Goal: Task Accomplishment & Management: Complete application form

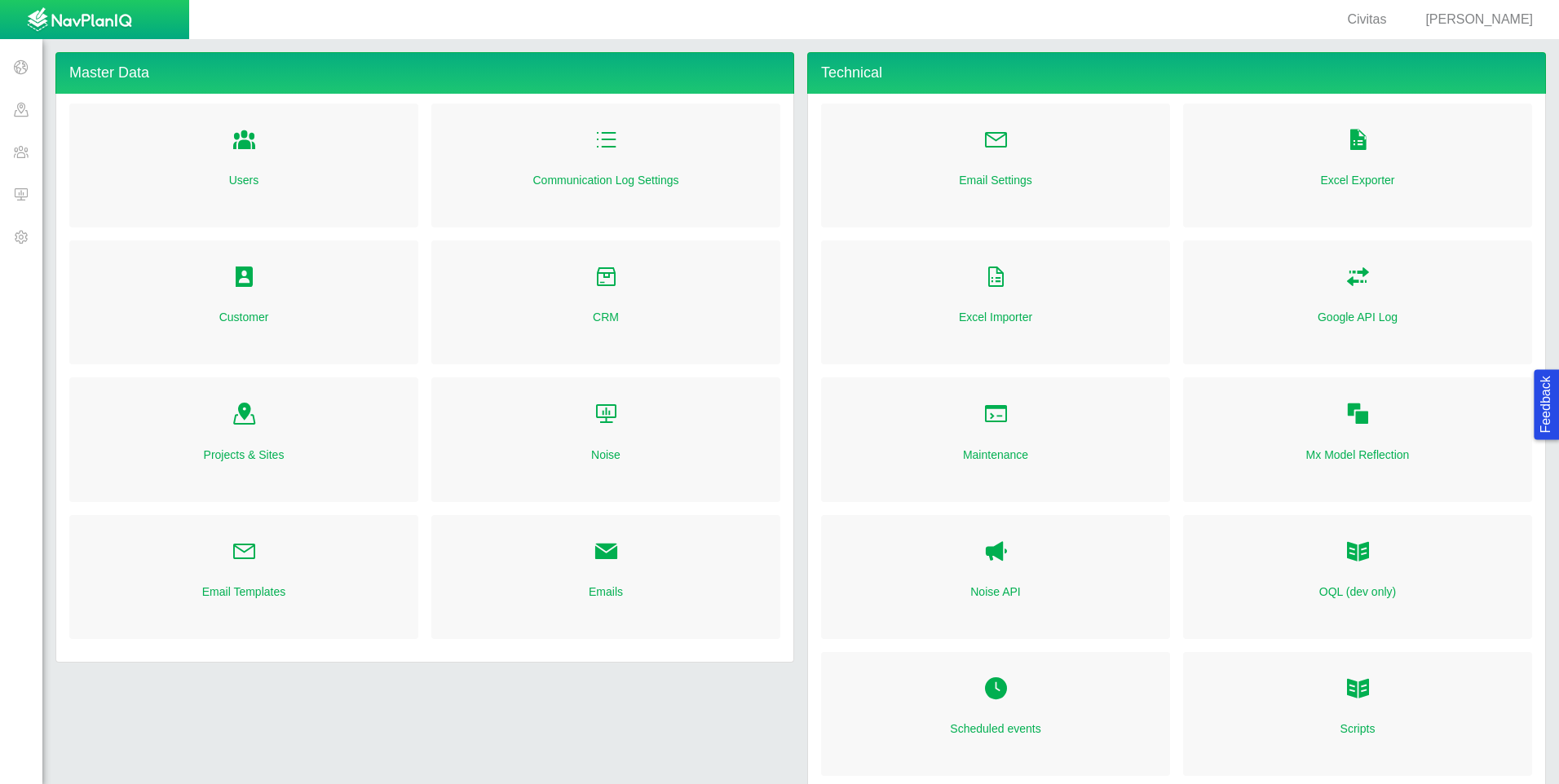
click at [1475, 16] on span "[PERSON_NAME]" at bounding box center [1479, 19] width 108 height 14
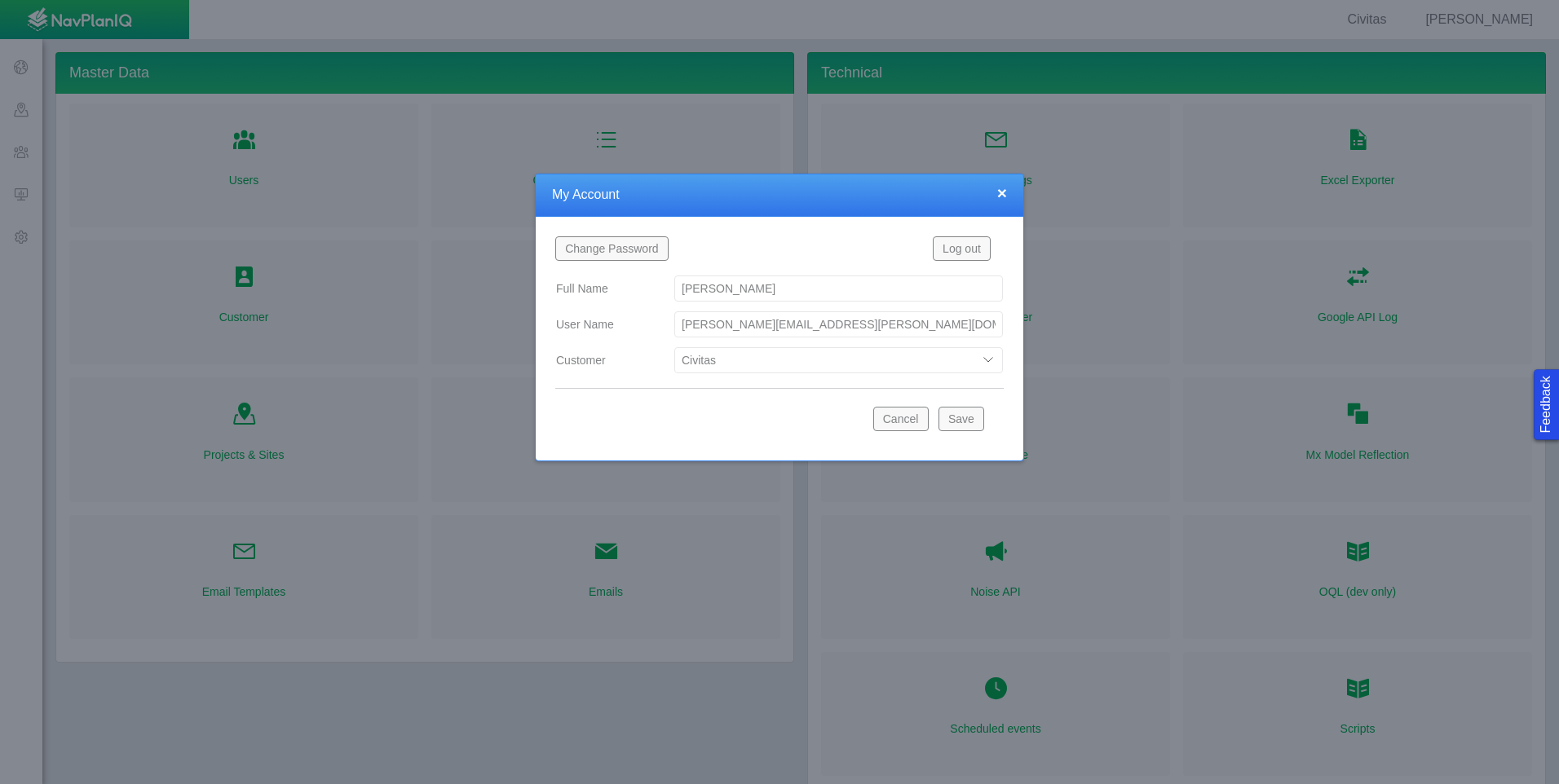
click at [843, 361] on select "Bison Blue Green Solutions Chevron Civitas Koloma Oxy PDC/Chevron Prairie OC Ur…" at bounding box center [839, 360] width 328 height 26
click at [675, 347] on select "Bison Blue Green Solutions Chevron Civitas Koloma Oxy PDC/Chevron Prairie OC Ur…" at bounding box center [839, 360] width 328 height 26
select select "42784196460033009"
click at [963, 421] on button "Save" at bounding box center [961, 419] width 46 height 24
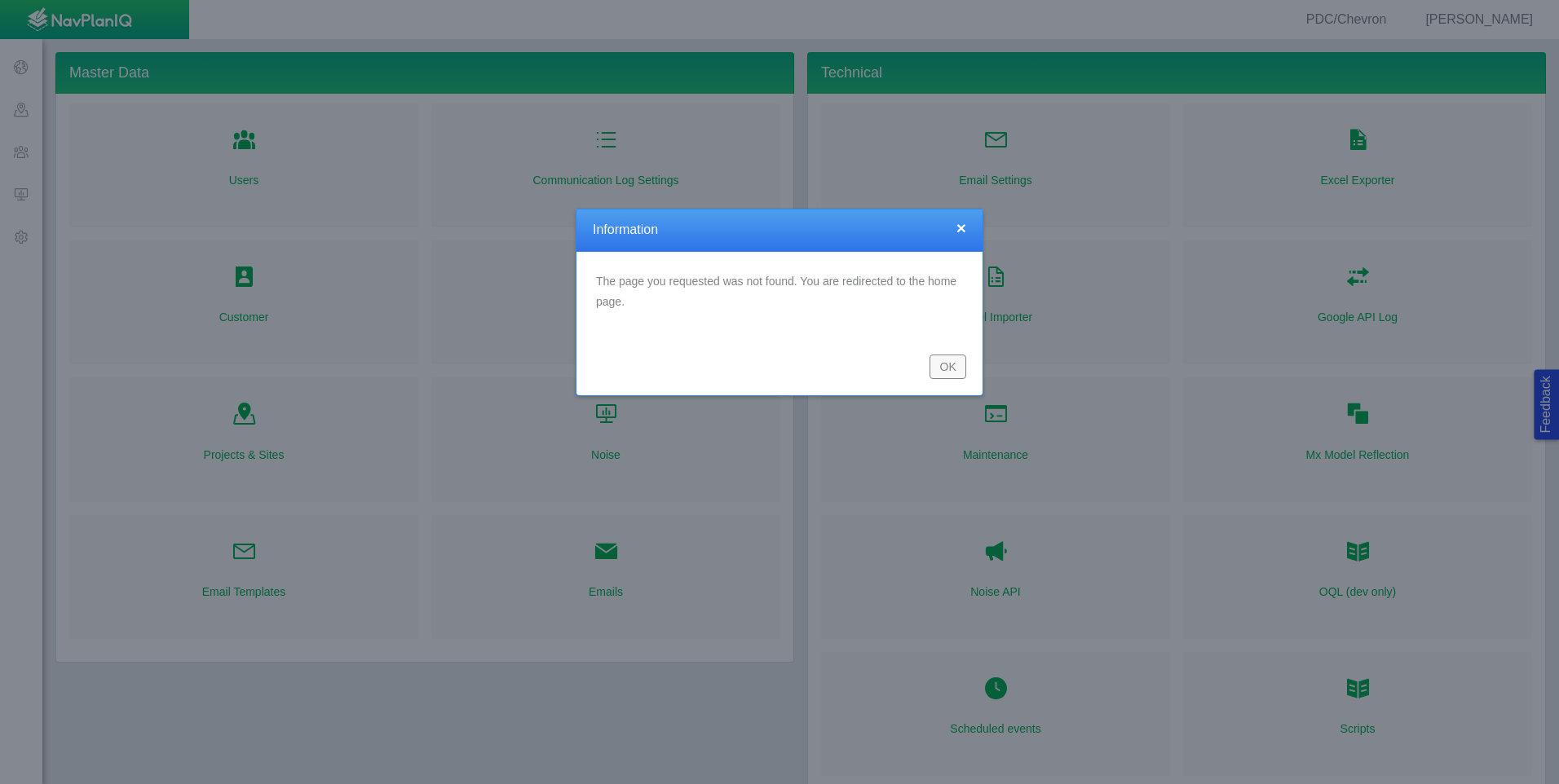
click at [948, 367] on button "OK" at bounding box center [948, 367] width 37 height 24
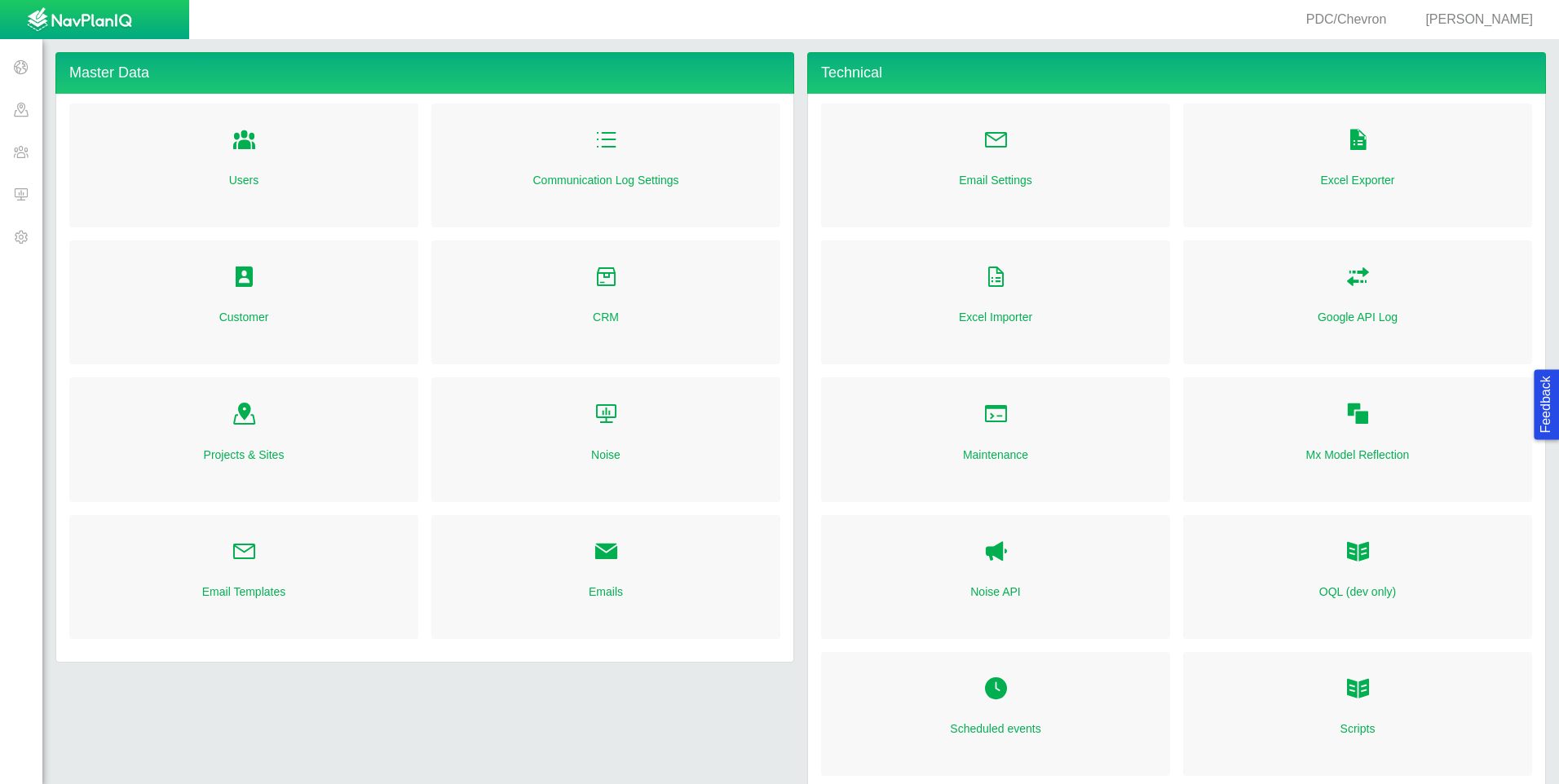
click at [28, 197] on span at bounding box center [21, 194] width 42 height 42
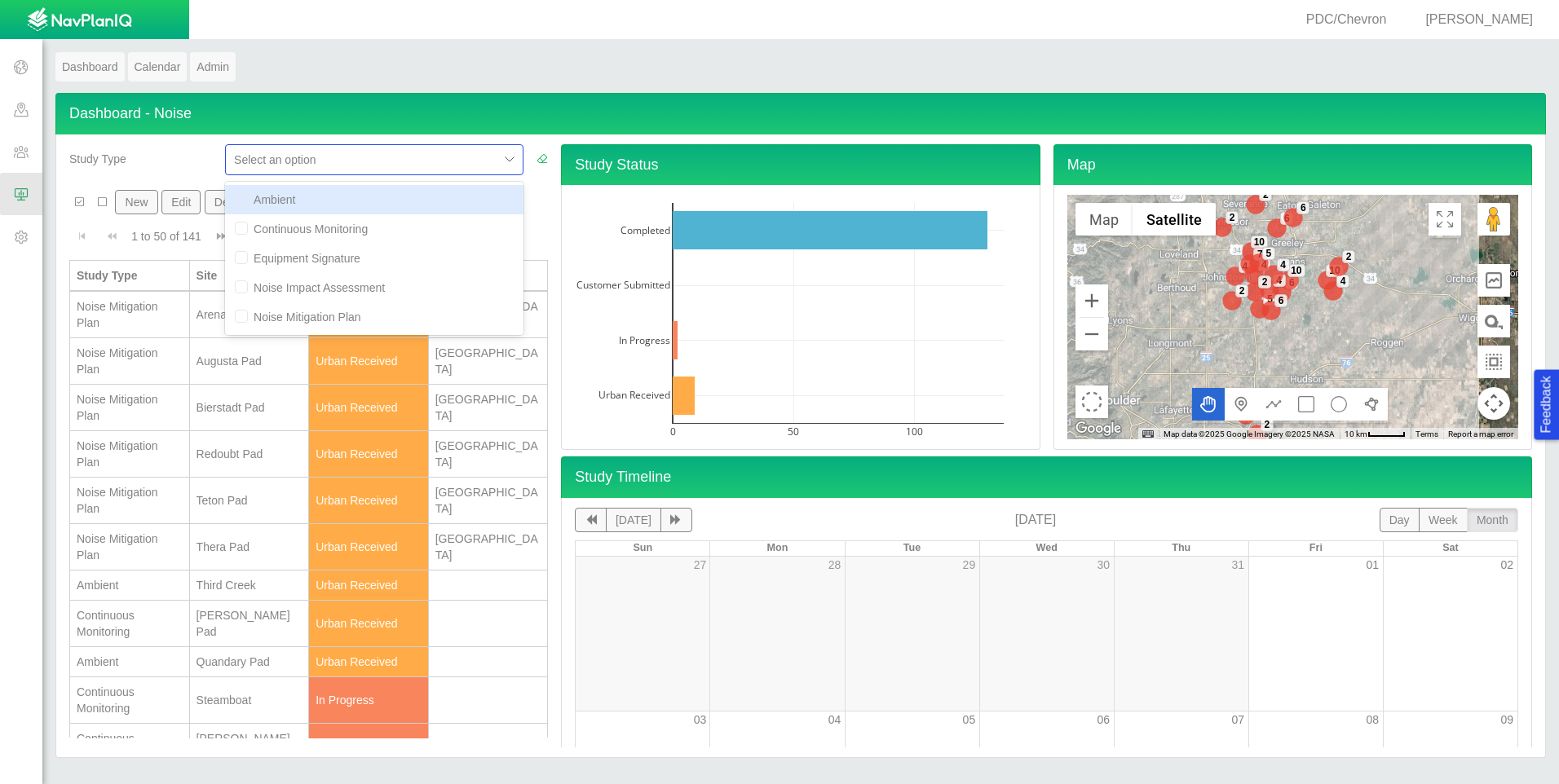
click at [363, 164] on div at bounding box center [362, 159] width 256 height 20
click at [197, 166] on div "Study Type" at bounding box center [140, 155] width 143 height 22
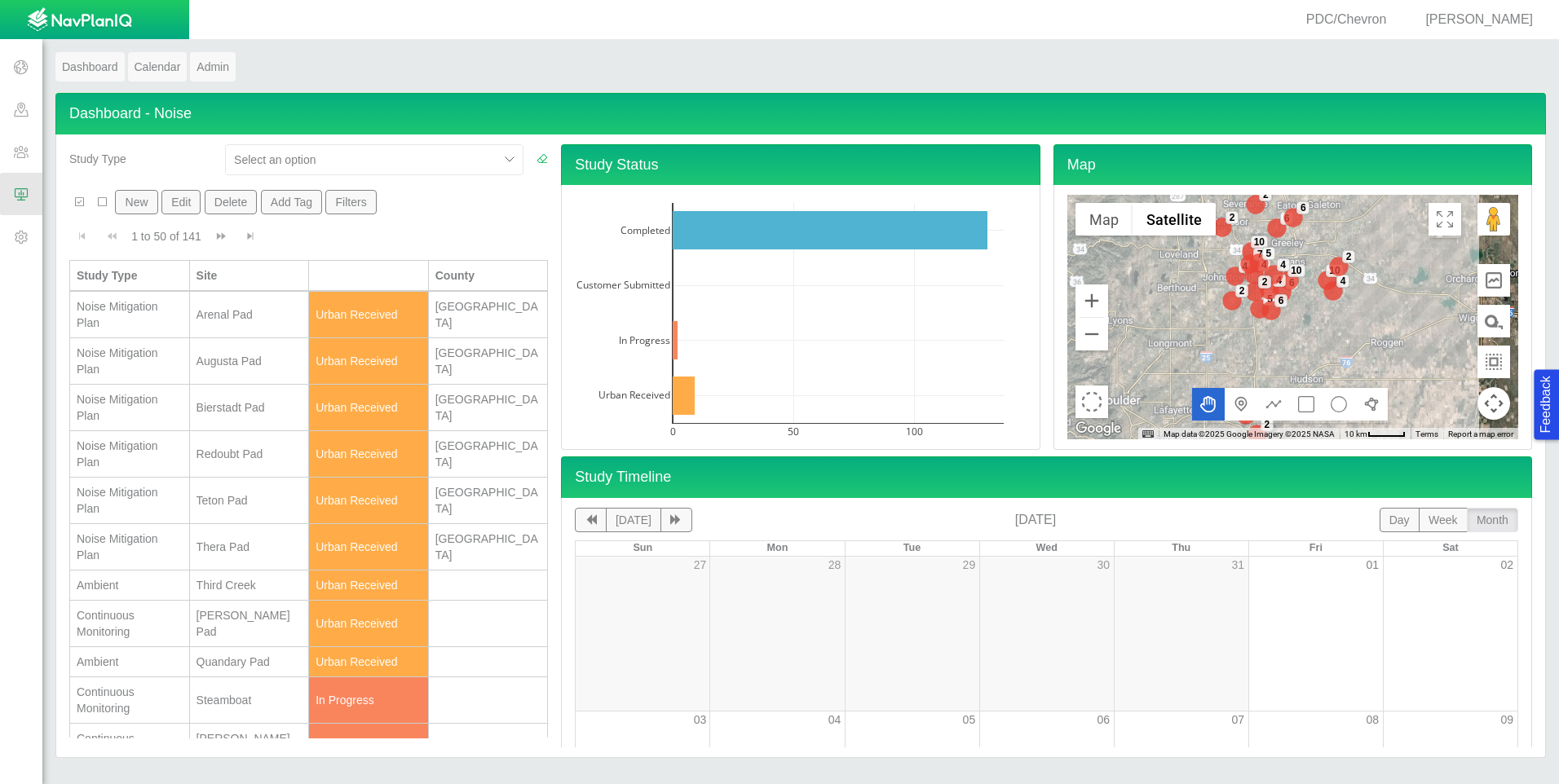
click at [1464, 21] on span "[PERSON_NAME]" at bounding box center [1479, 19] width 108 height 14
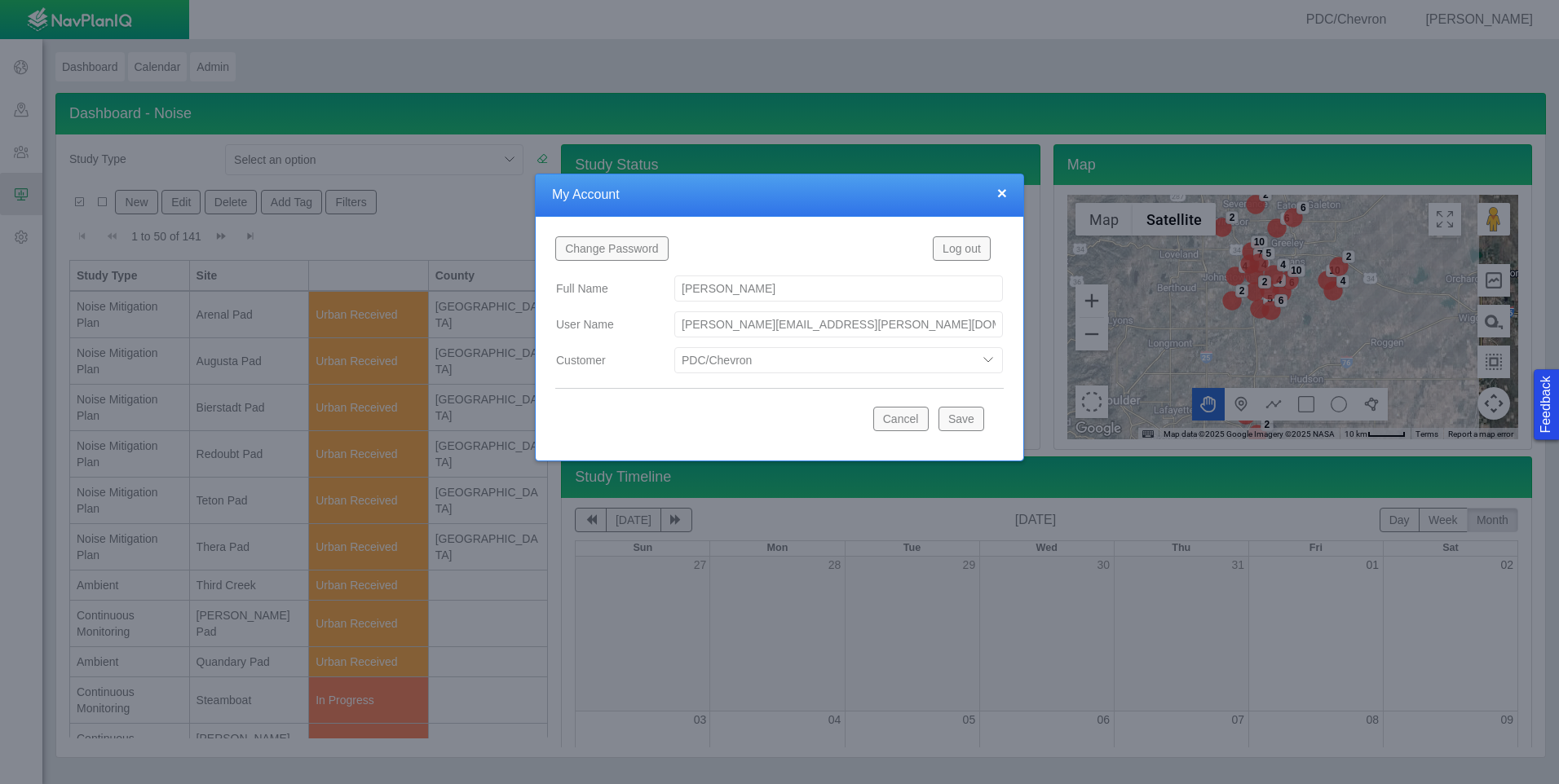
click at [789, 367] on select "Bison Blue Green Solutions Chevron Civitas Koloma Oxy PDC/Chevron Prairie OC Ur…" at bounding box center [839, 360] width 328 height 26
click at [675, 347] on select "Bison Blue Green Solutions Chevron Civitas Koloma Oxy PDC/Chevron Prairie OC Ur…" at bounding box center [839, 360] width 328 height 26
select select "42784196460071069"
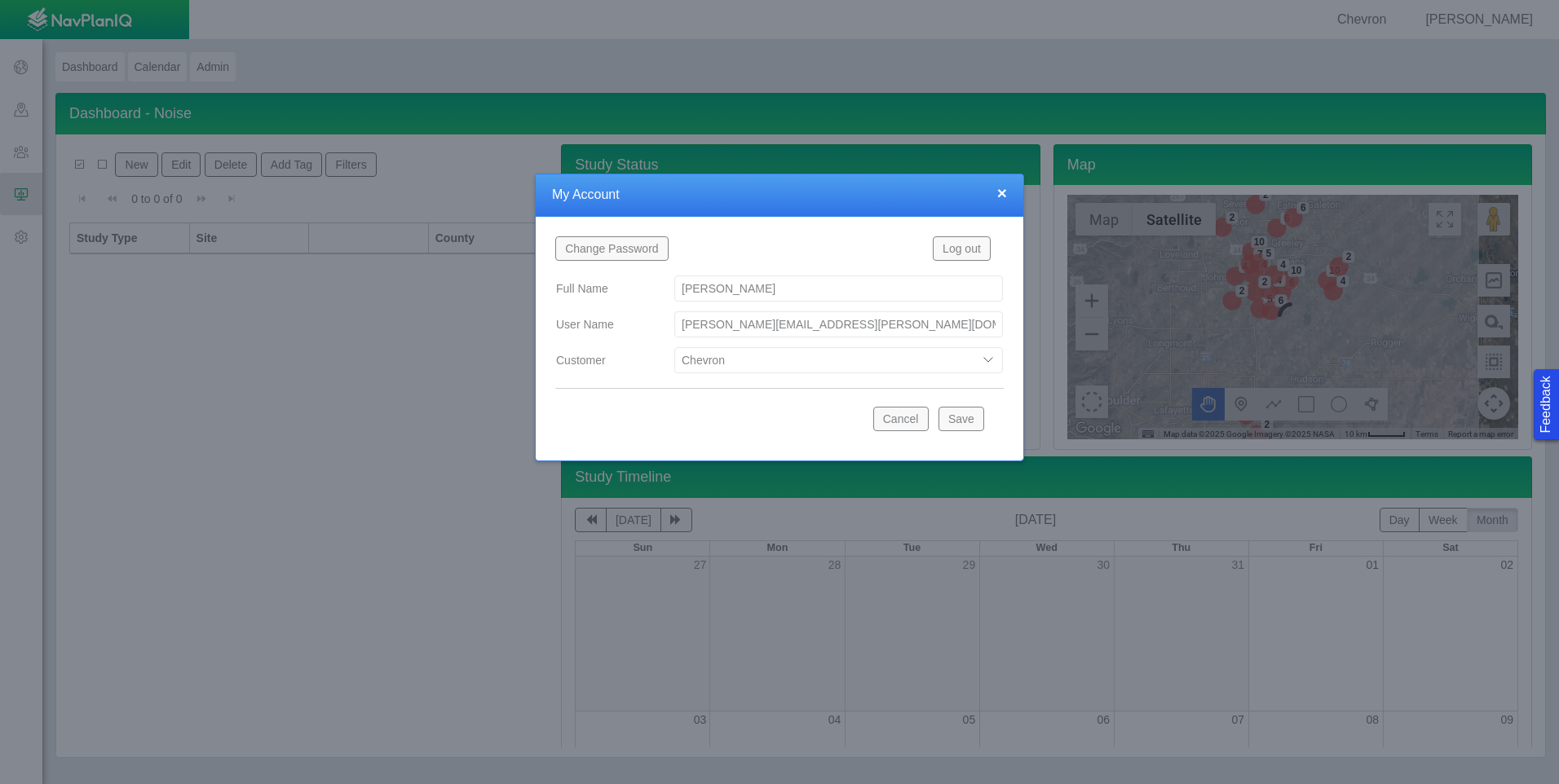
click at [961, 412] on button "Save" at bounding box center [961, 419] width 46 height 24
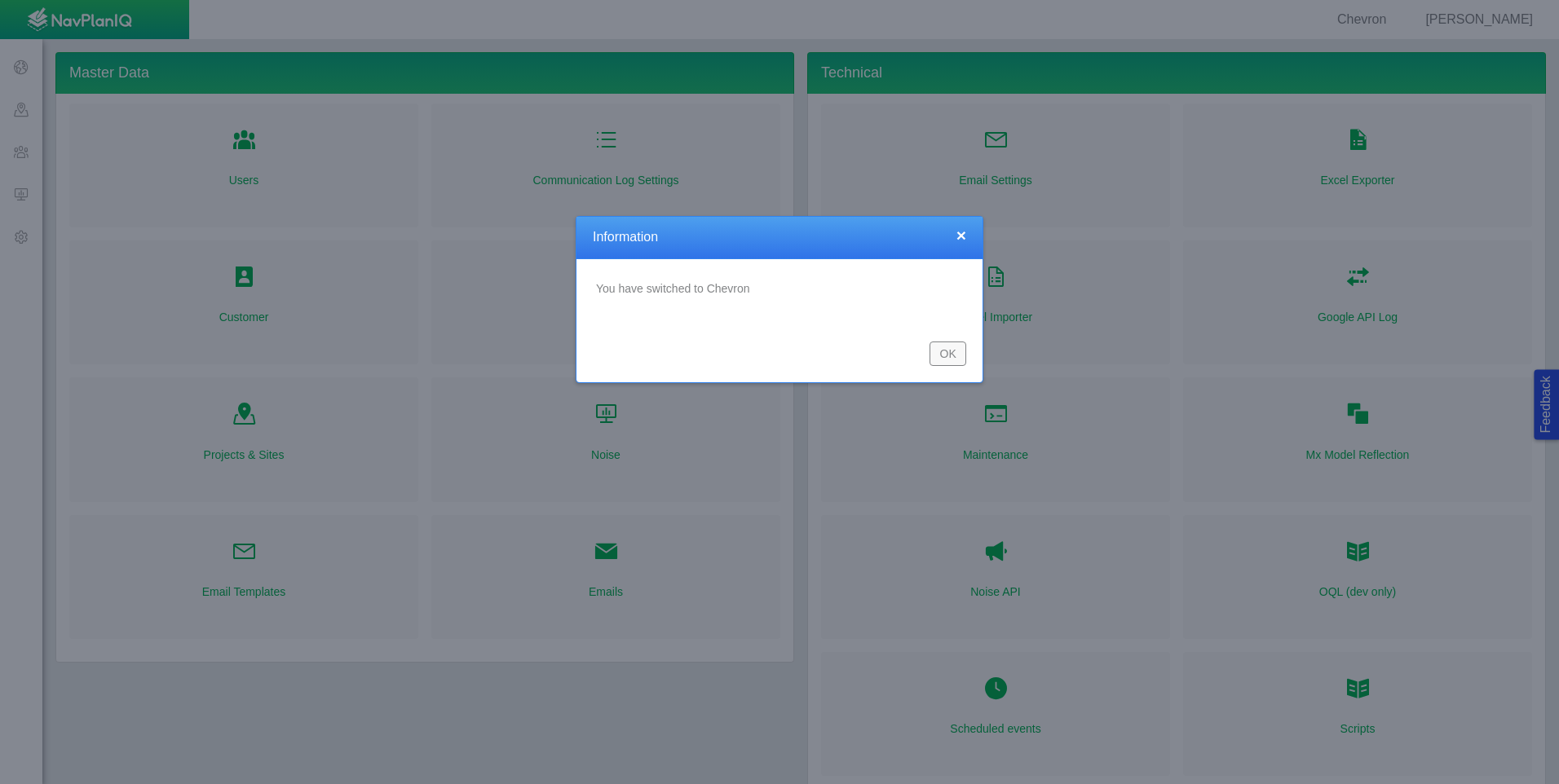
click at [948, 366] on button "OK" at bounding box center [948, 353] width 37 height 24
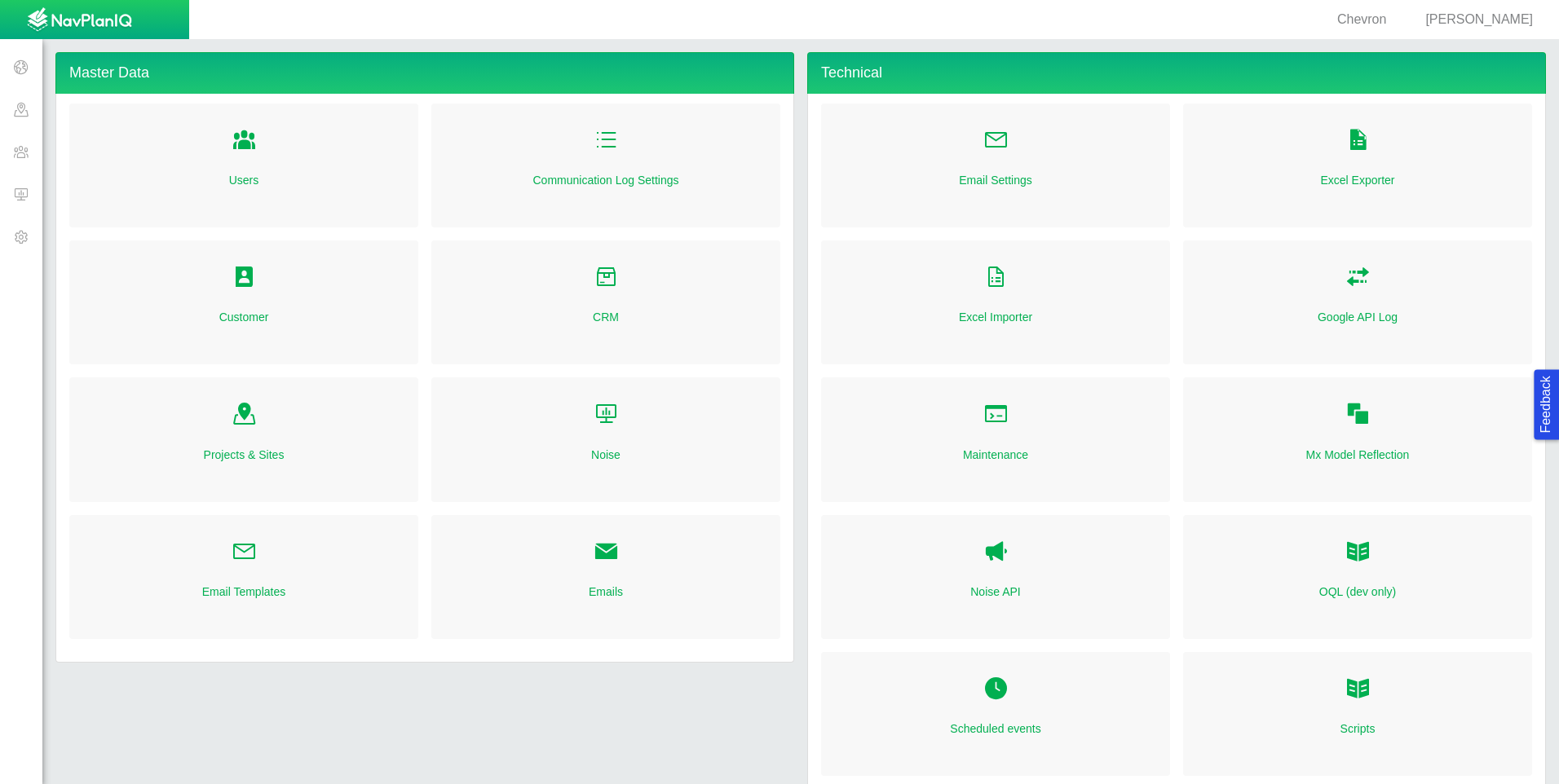
click at [20, 188] on span at bounding box center [21, 194] width 42 height 42
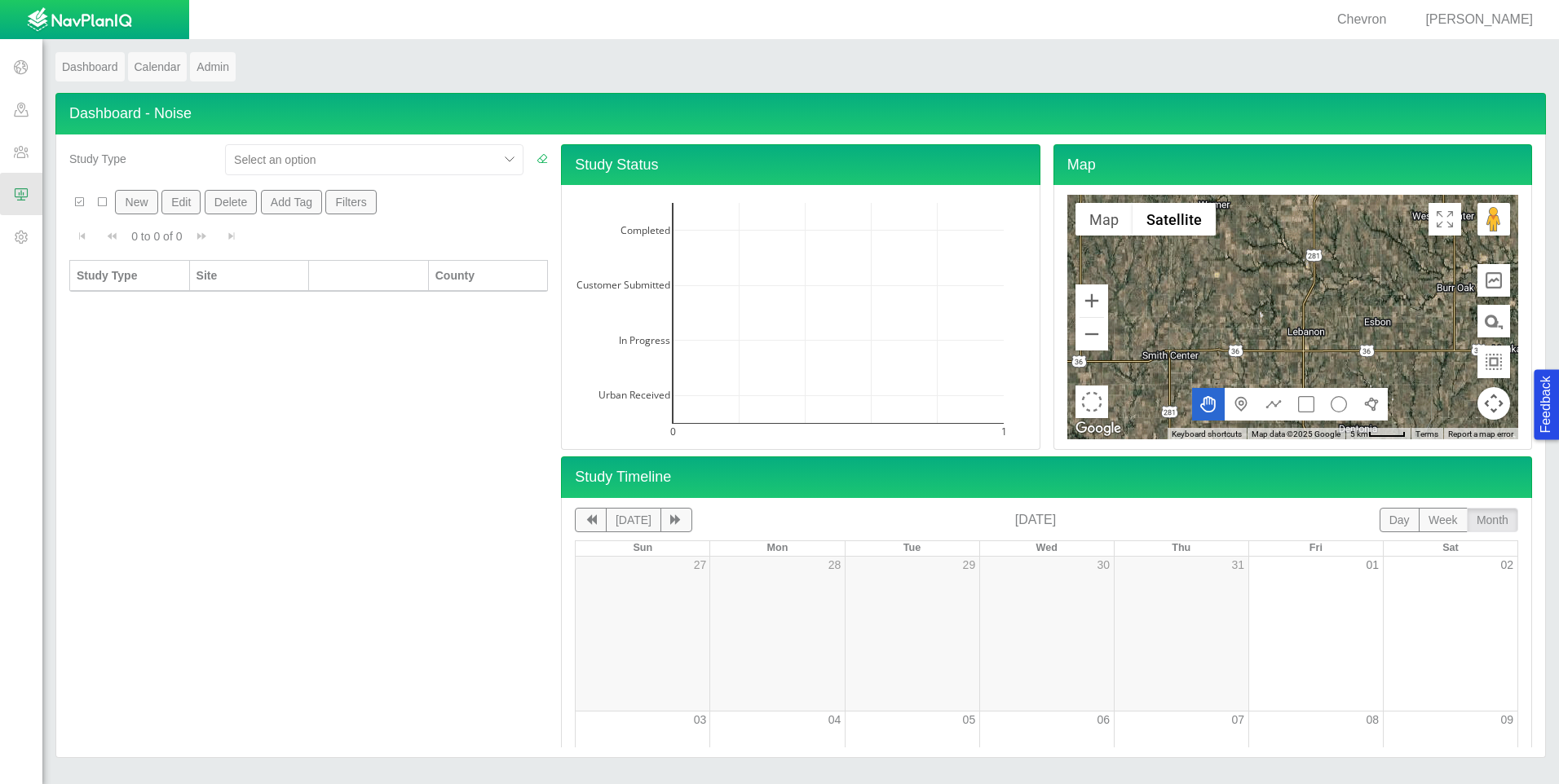
click at [1468, 24] on span "[PERSON_NAME]" at bounding box center [1479, 19] width 108 height 14
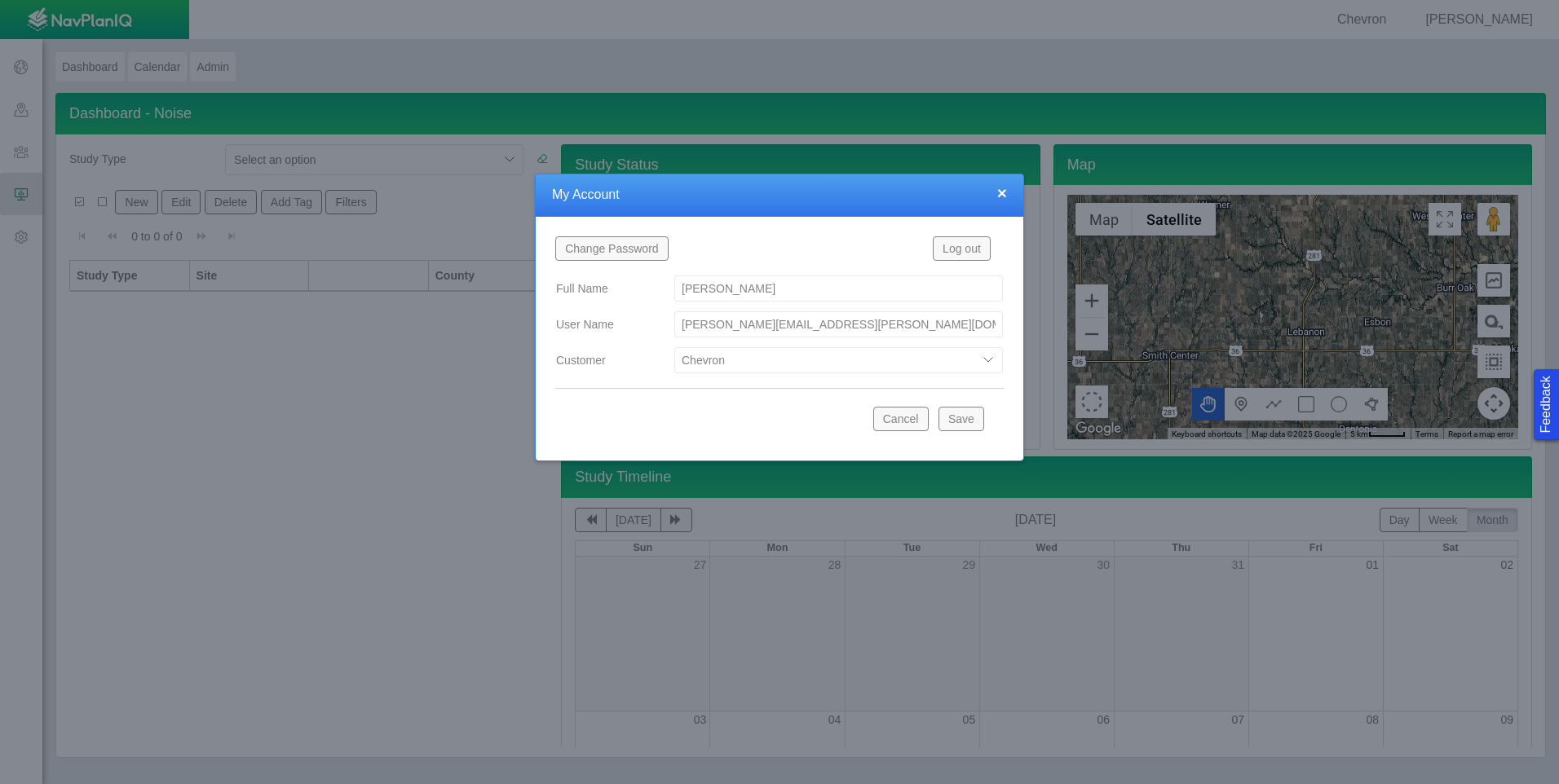
click at [884, 358] on select "Bison Blue Green Solutions Chevron Civitas Koloma Oxy PDC/Chevron Prairie OC Ur…" at bounding box center [839, 360] width 328 height 26
click at [675, 347] on select "Bison Blue Green Solutions Chevron Civitas Koloma Oxy PDC/Chevron Prairie OC Ur…" at bounding box center [839, 360] width 328 height 26
select select "42784196460033009"
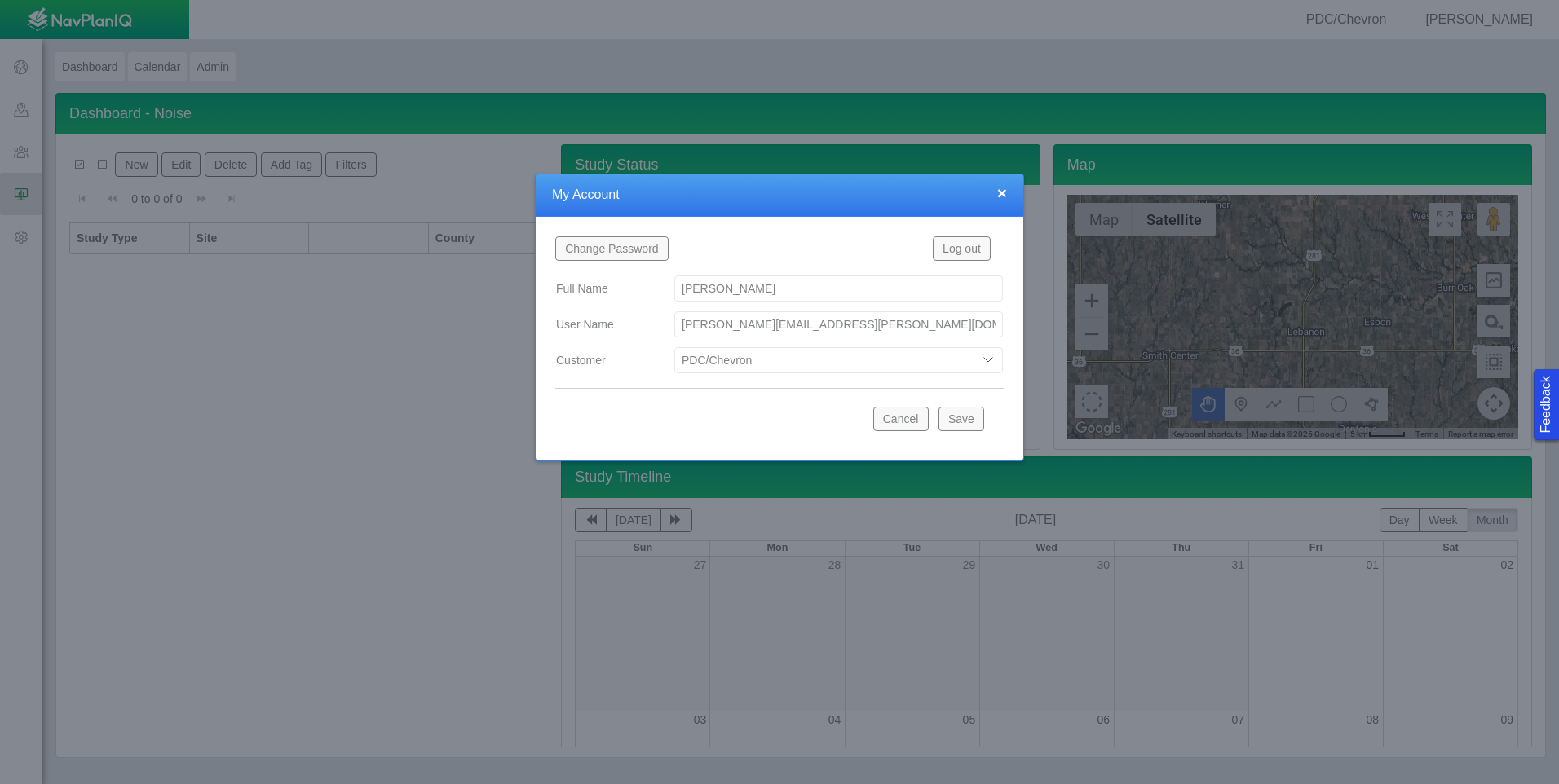
click at [977, 430] on button "Save" at bounding box center [961, 419] width 46 height 24
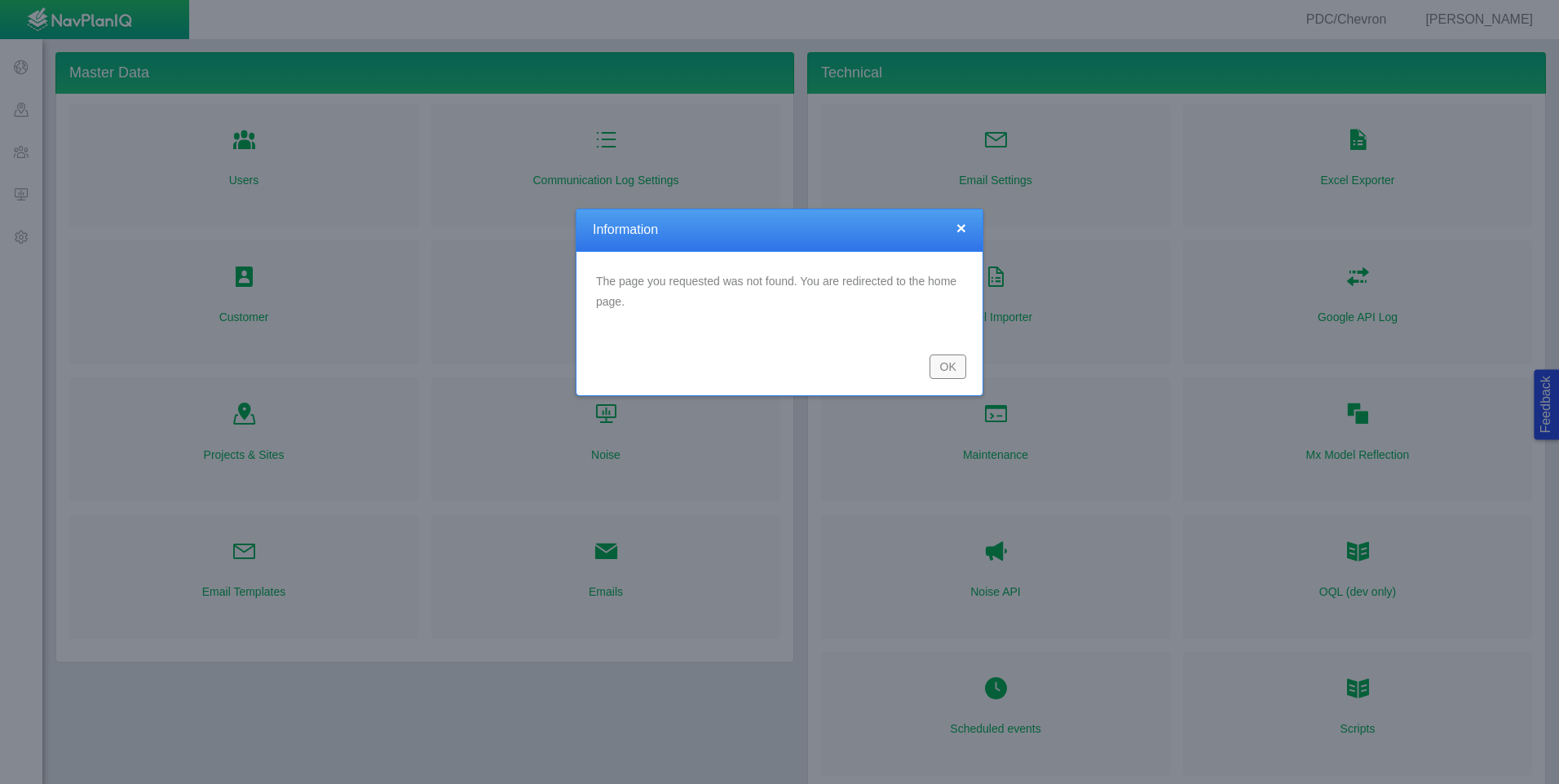
click at [942, 362] on button "OK" at bounding box center [948, 367] width 37 height 24
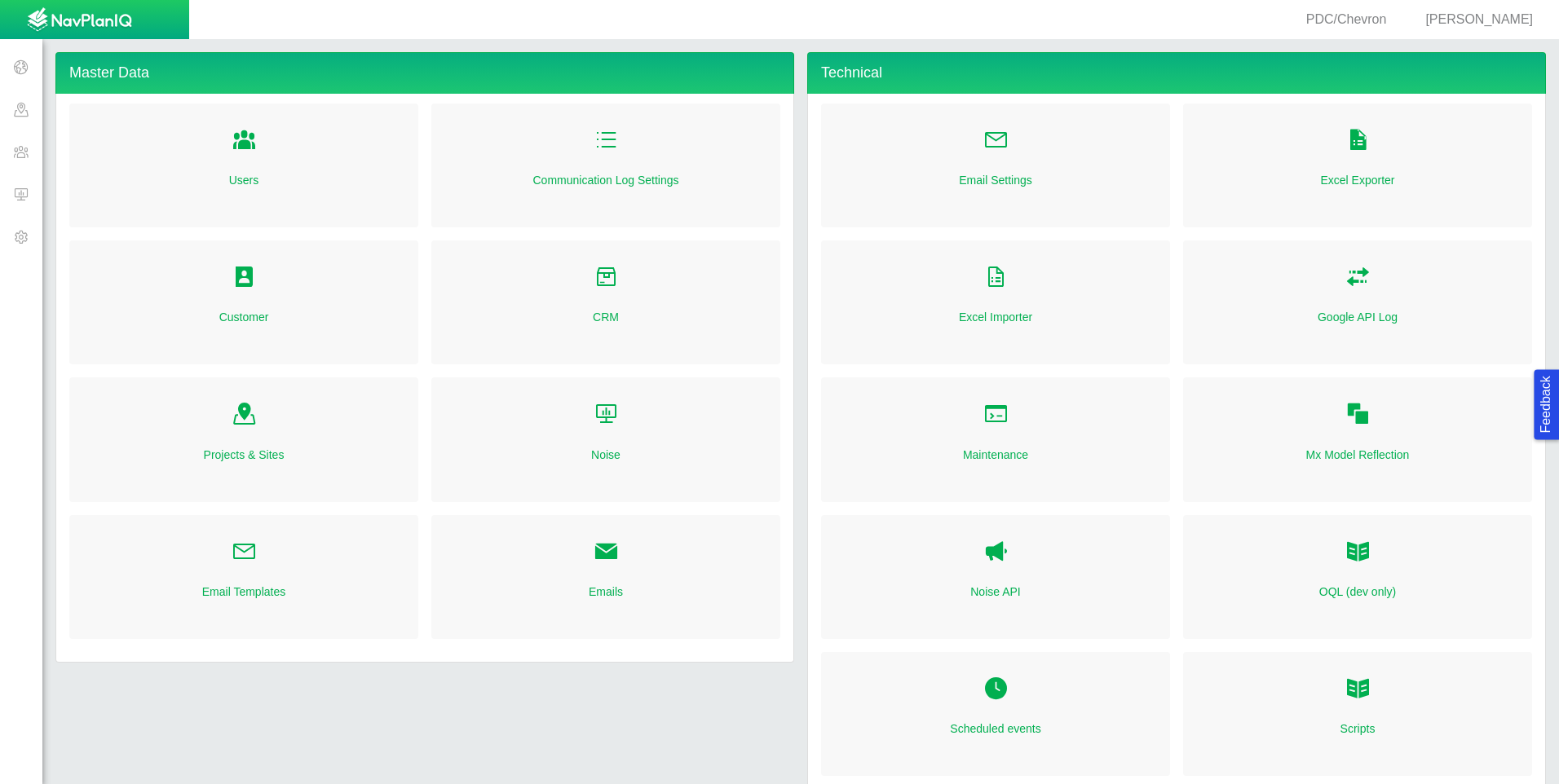
click at [25, 199] on span at bounding box center [21, 194] width 42 height 42
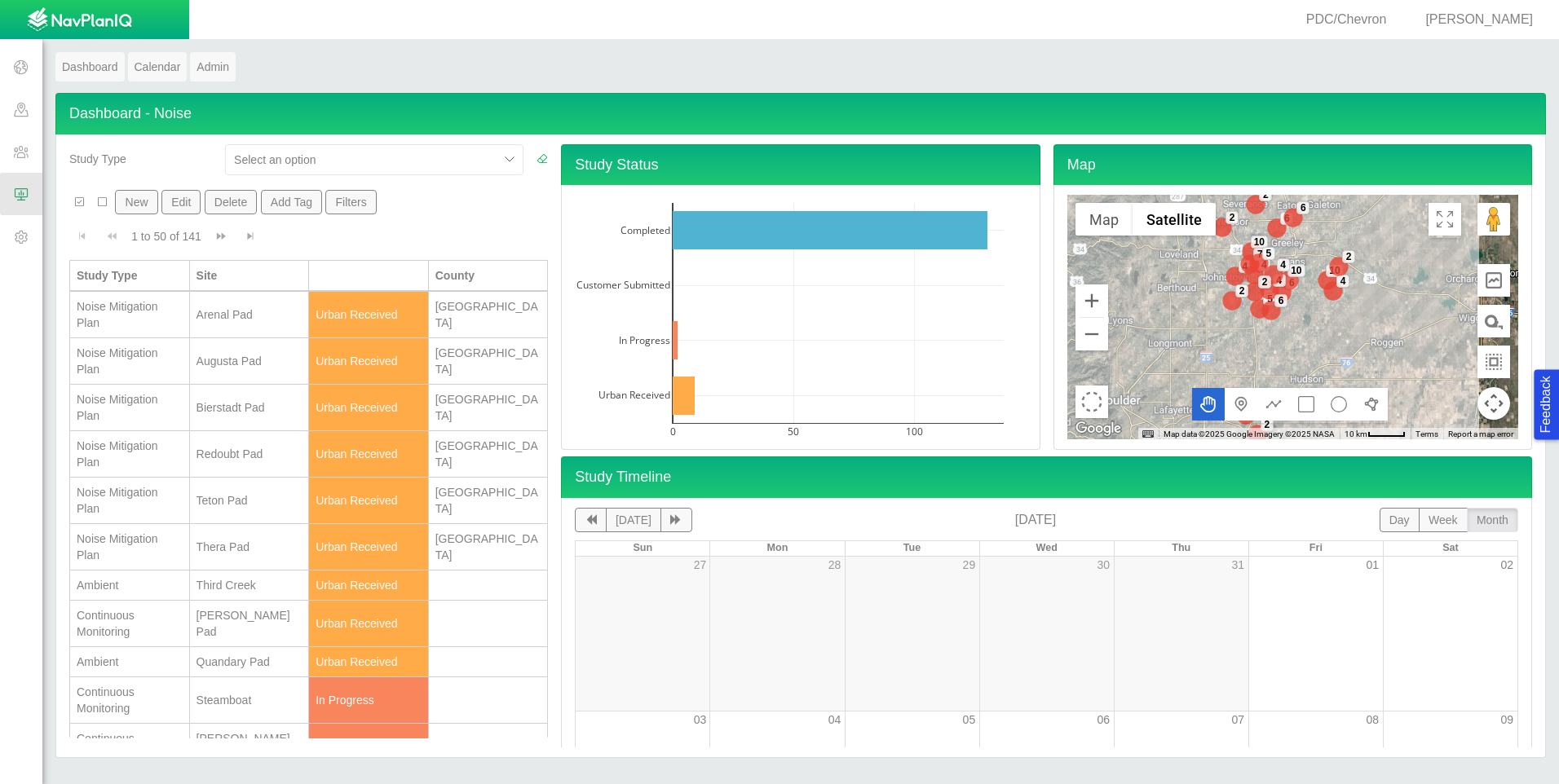
click at [130, 201] on button "New" at bounding box center [135, 202] width 42 height 24
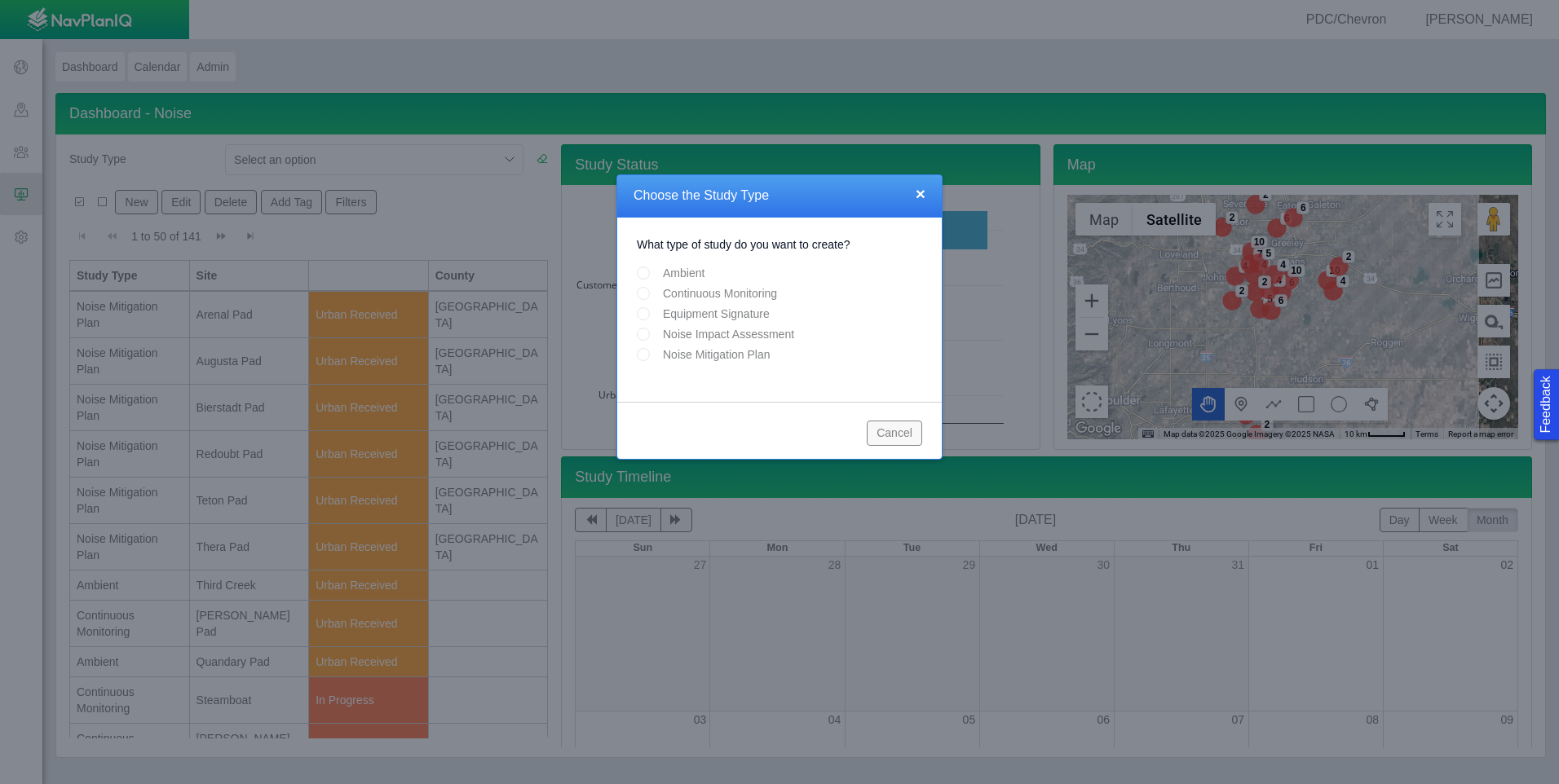
click at [640, 315] on input "Equipment Signature" at bounding box center [643, 314] width 13 height 13
radio input "true"
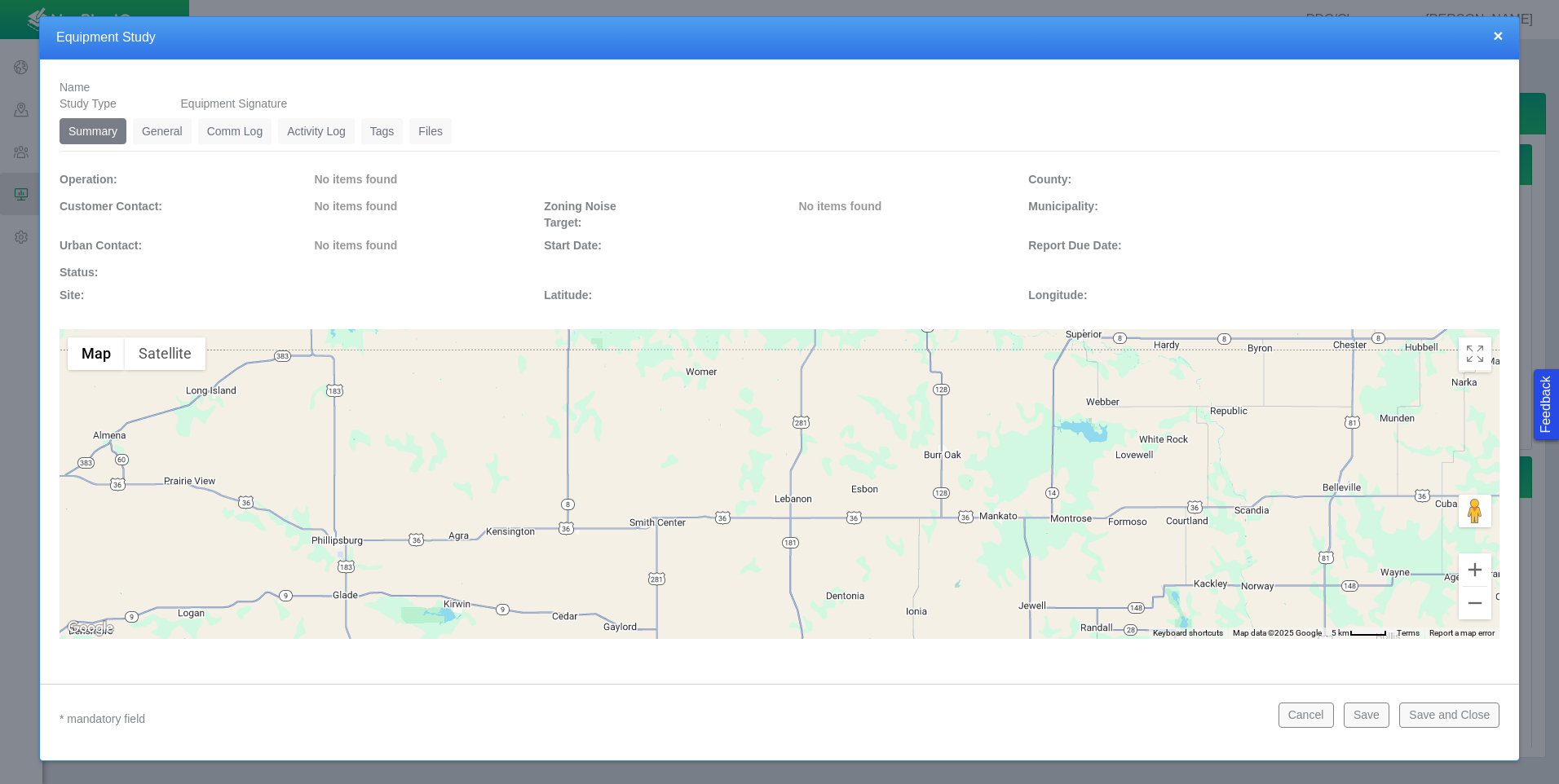
click at [164, 130] on link "General" at bounding box center [162, 131] width 59 height 26
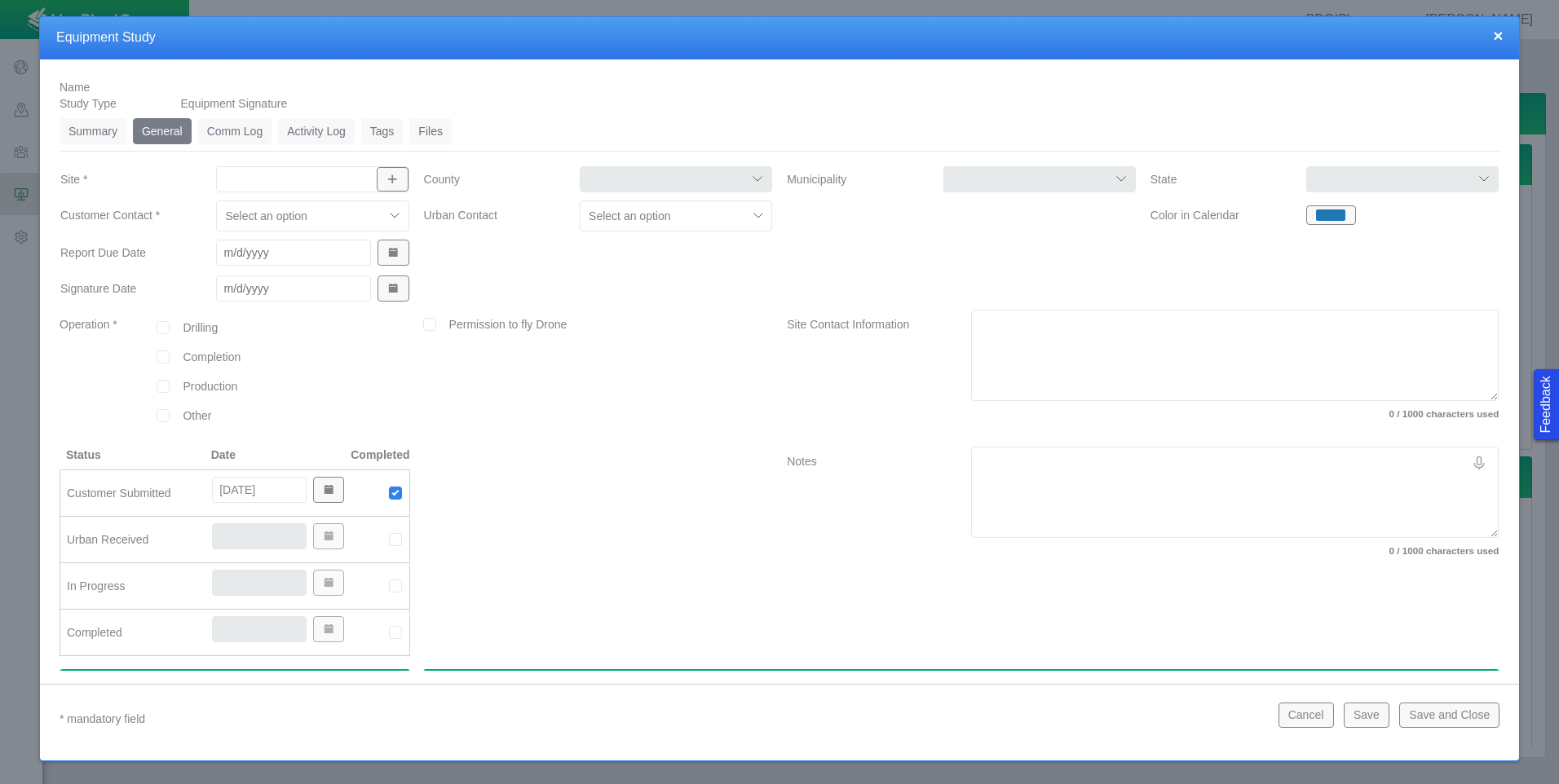
click at [332, 181] on input "Site *" at bounding box center [303, 179] width 161 height 16
click at [307, 220] on span "Rio LC" at bounding box center [310, 216] width 174 height 16
type input "Rio LC"
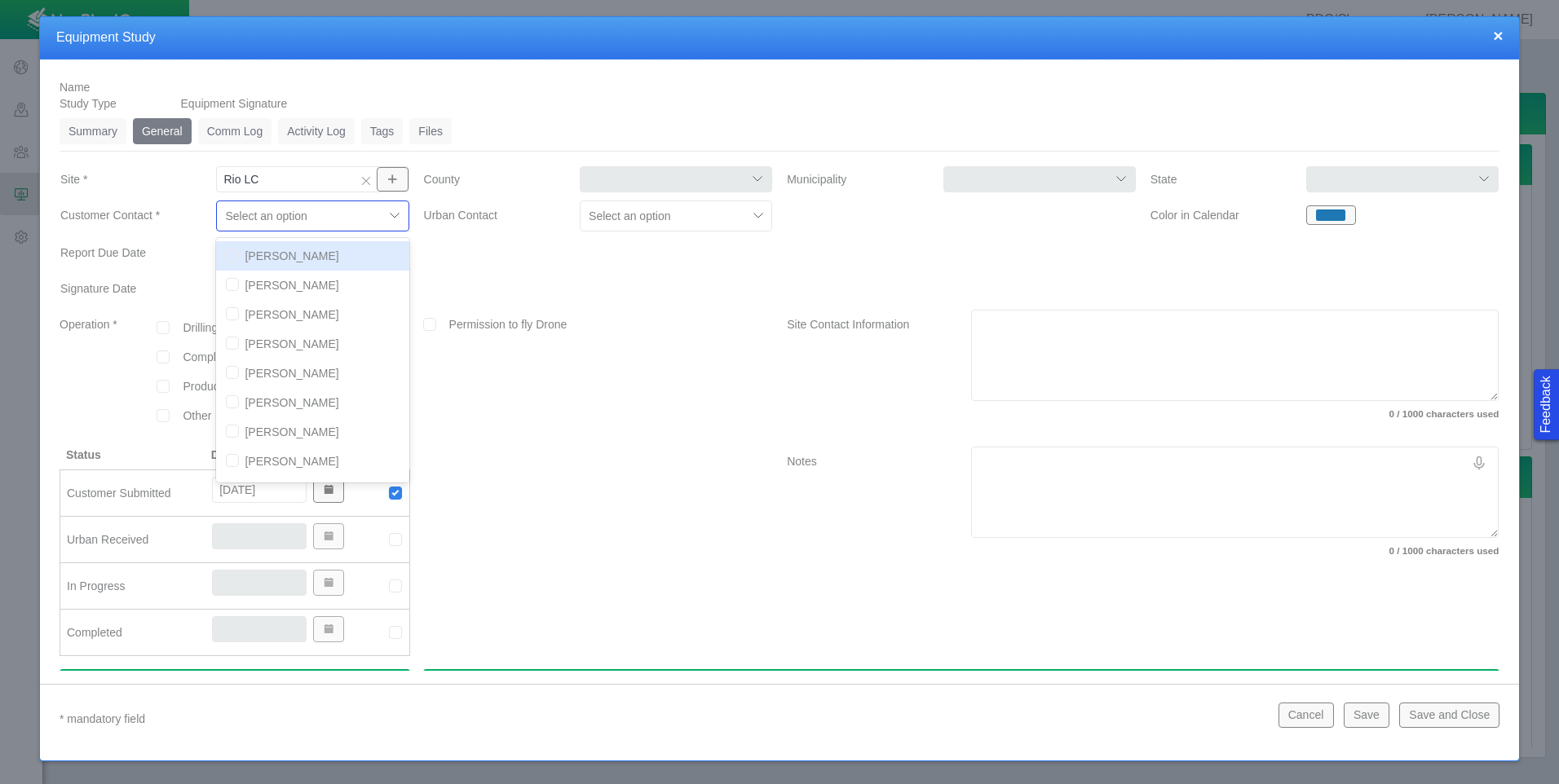
click at [378, 220] on div "Select an option" at bounding box center [300, 216] width 166 height 26
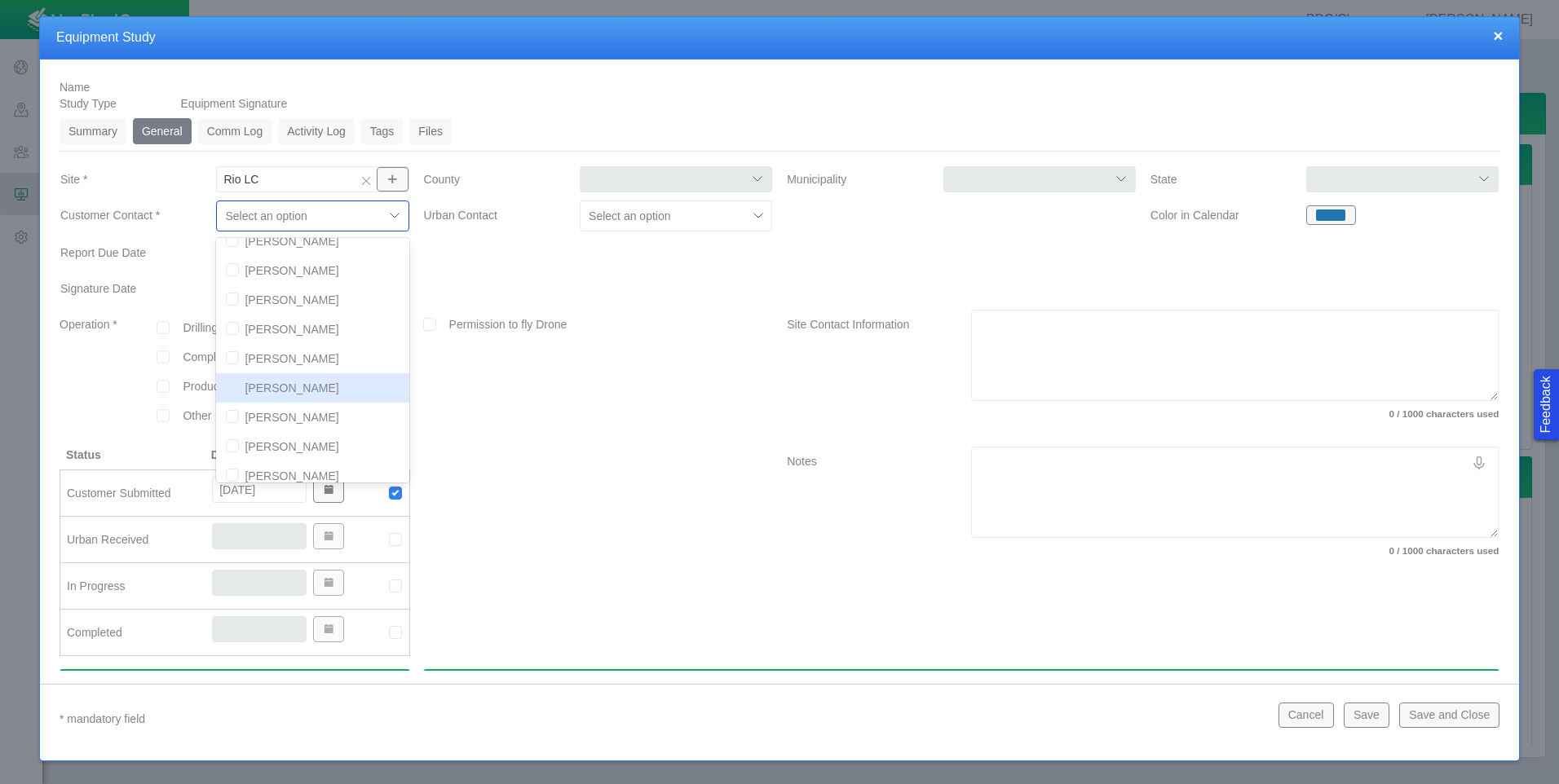
scroll to position [82, 0]
click at [234, 291] on input "checkbox" at bounding box center [232, 290] width 13 height 13
checkbox input "true"
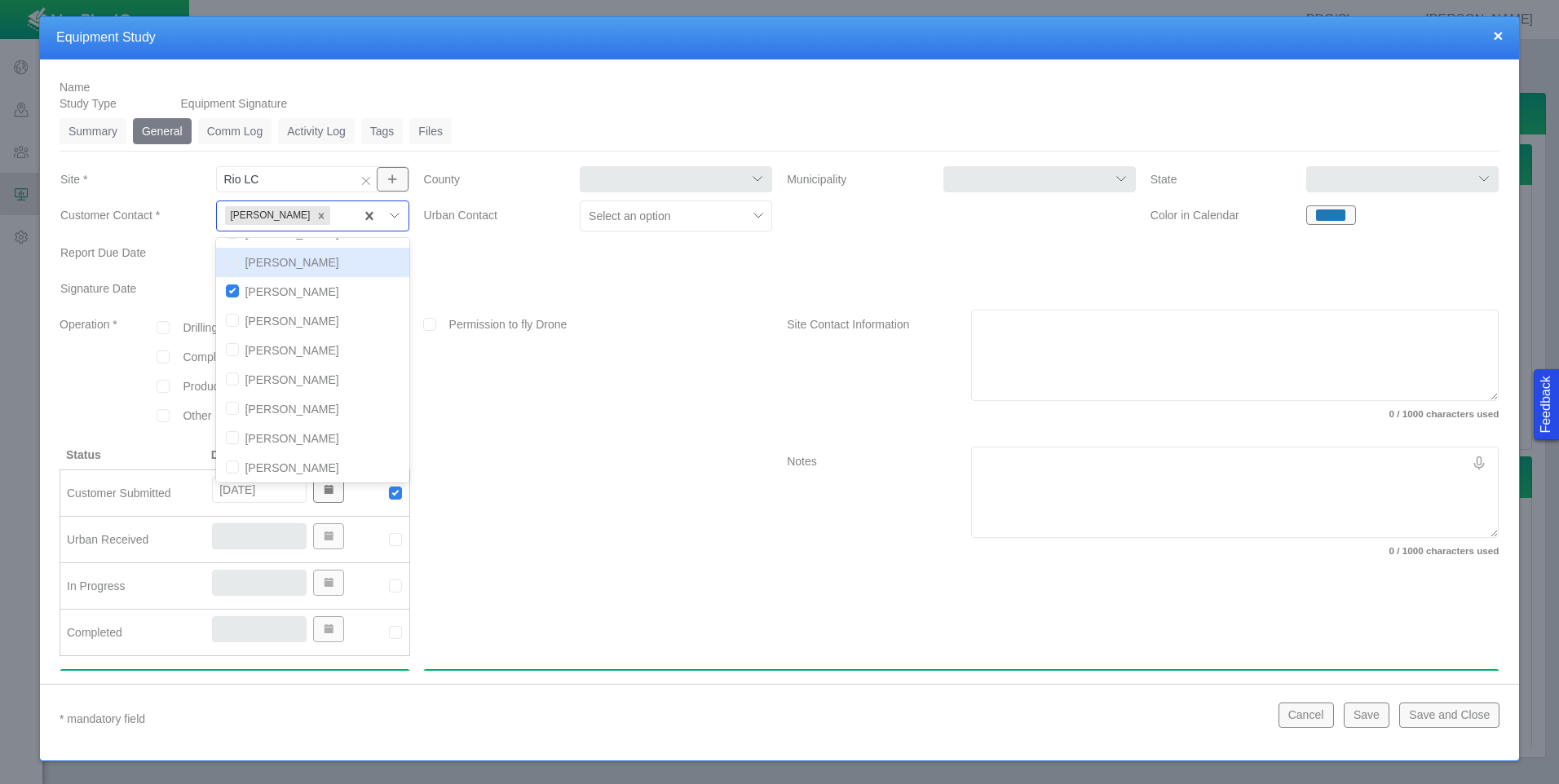
click at [471, 265] on div at bounding box center [599, 256] width 364 height 36
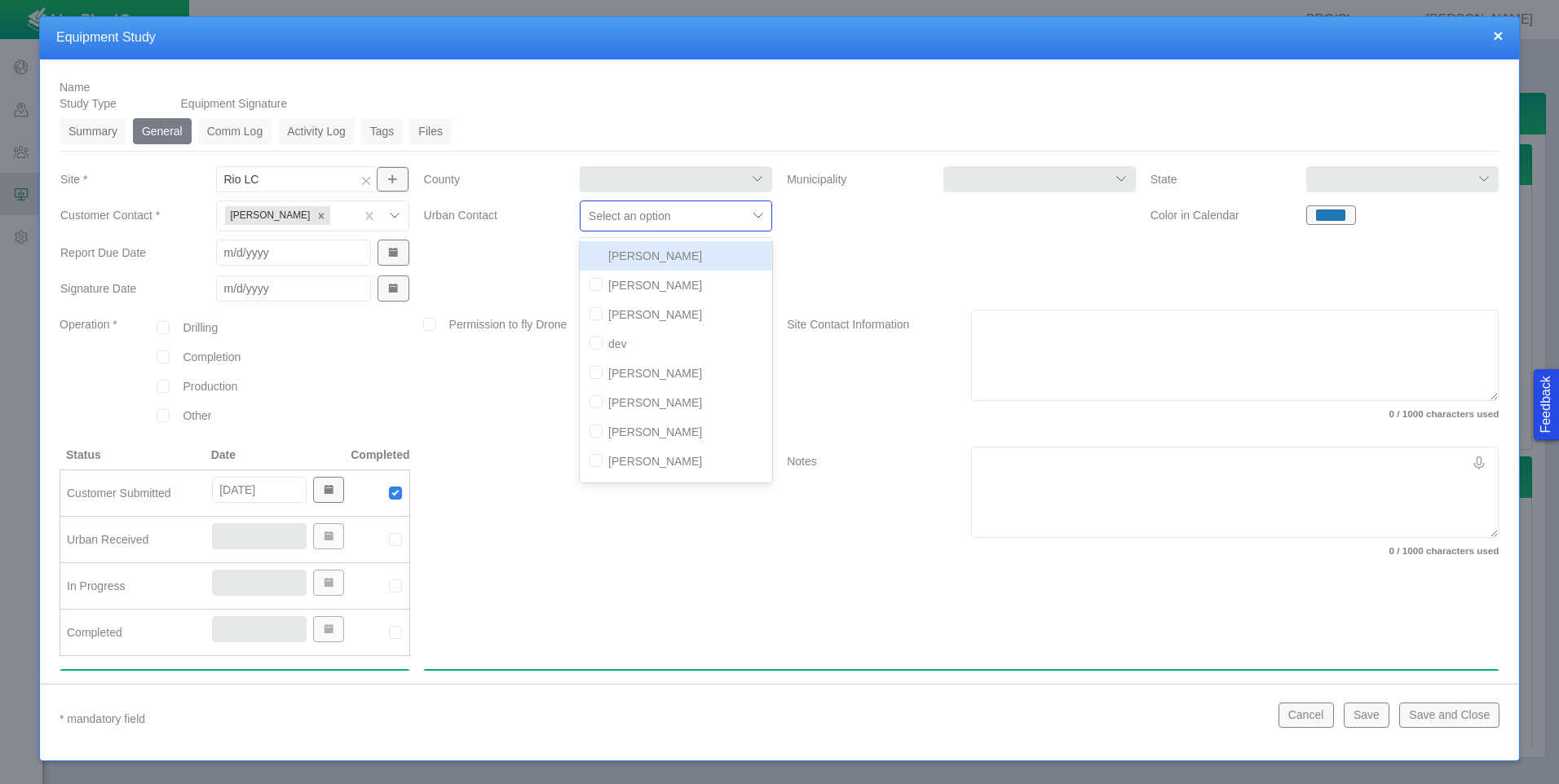
click at [691, 224] on div at bounding box center [664, 215] width 150 height 20
click at [589, 285] on input "checkbox" at bounding box center [596, 284] width 13 height 13
checkbox input "true"
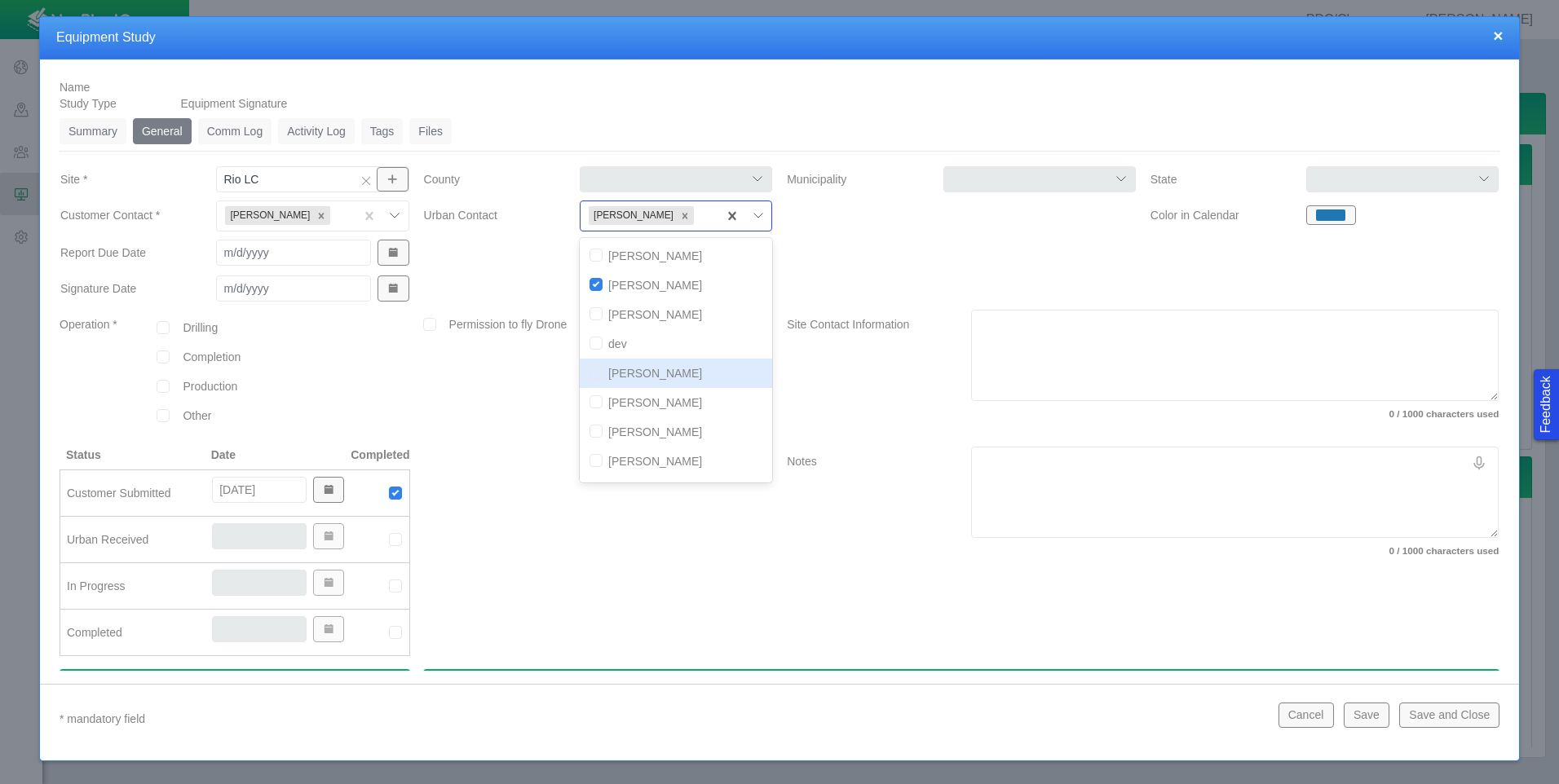
click at [593, 371] on input "checkbox" at bounding box center [596, 372] width 13 height 13
checkbox input "true"
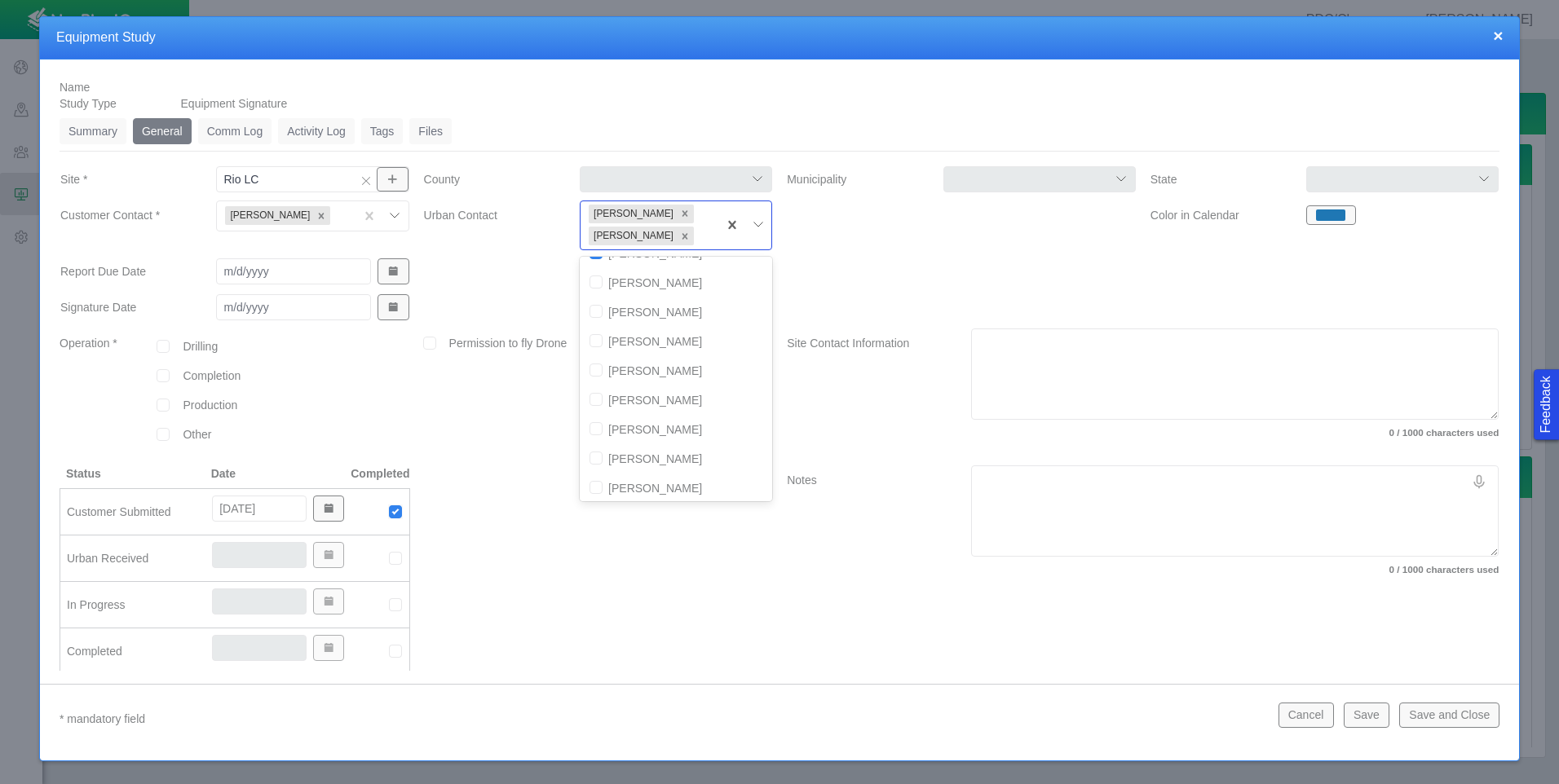
scroll to position [144, 0]
click at [589, 486] on input "checkbox" at bounding box center [596, 482] width 13 height 13
checkbox input "true"
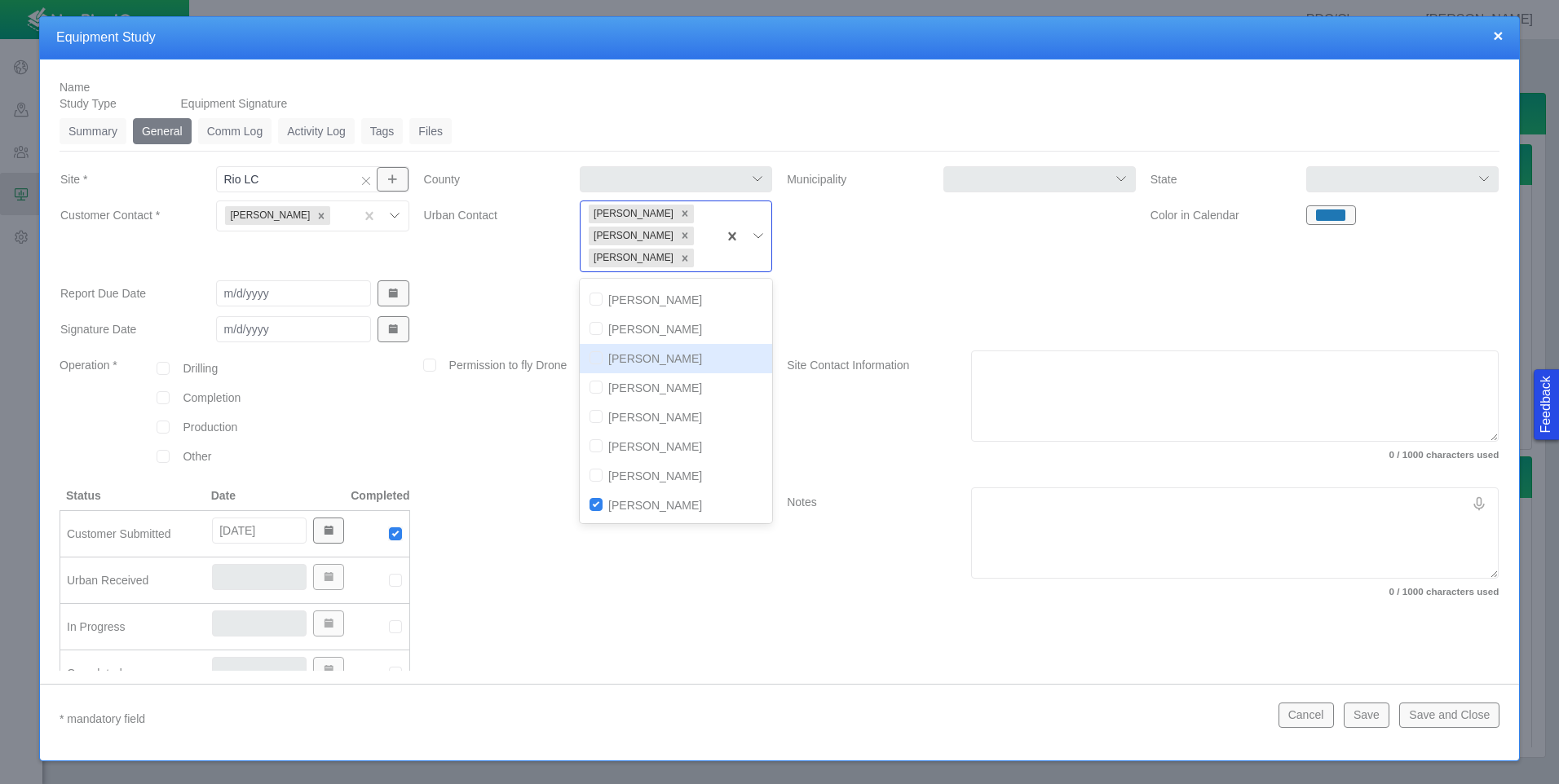
click at [849, 275] on div at bounding box center [962, 240] width 364 height 78
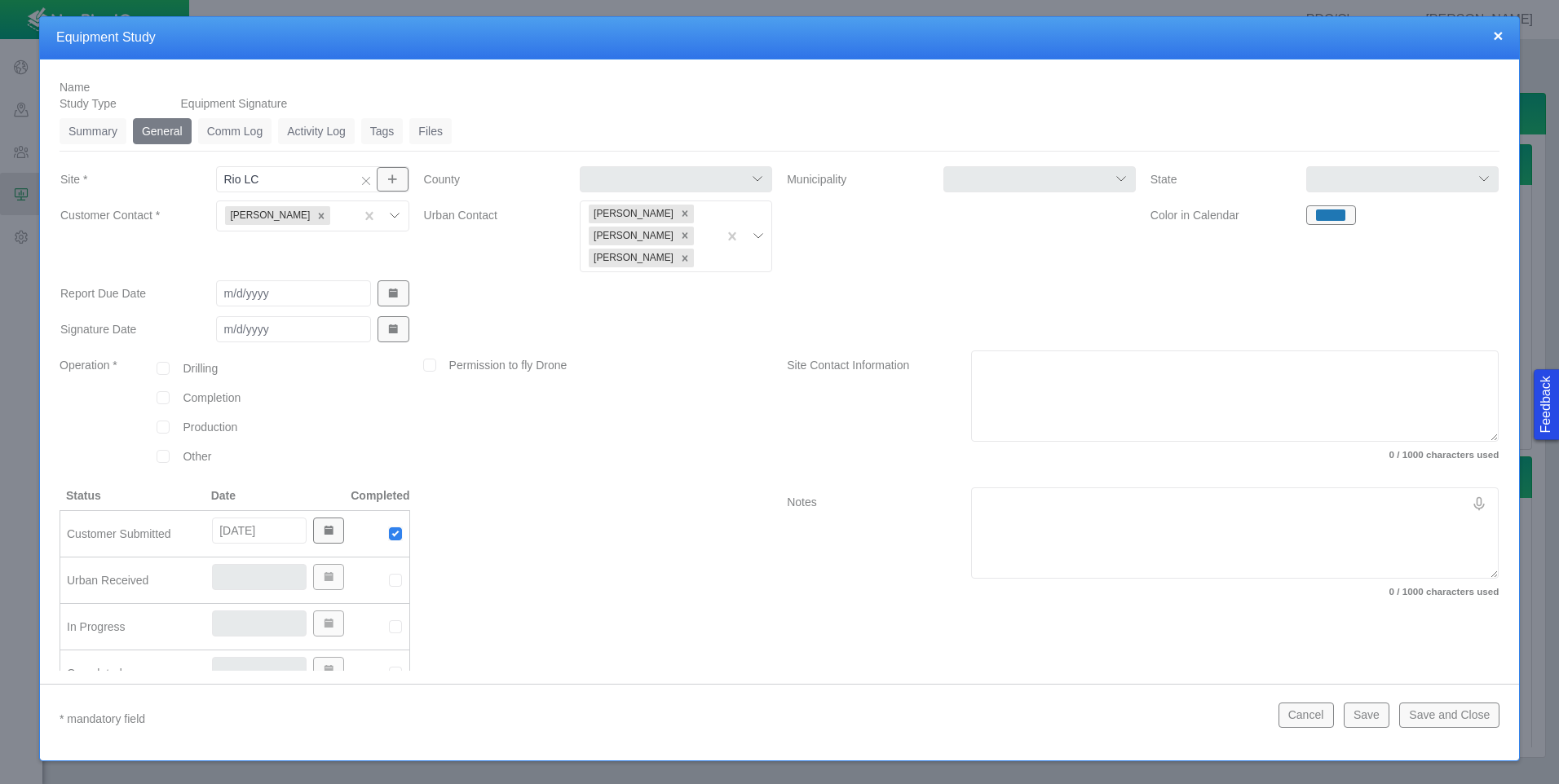
click at [165, 397] on input "checkbox" at bounding box center [163, 397] width 13 height 13
checkbox input "true"
click at [357, 391] on input "text" at bounding box center [344, 400] width 116 height 26
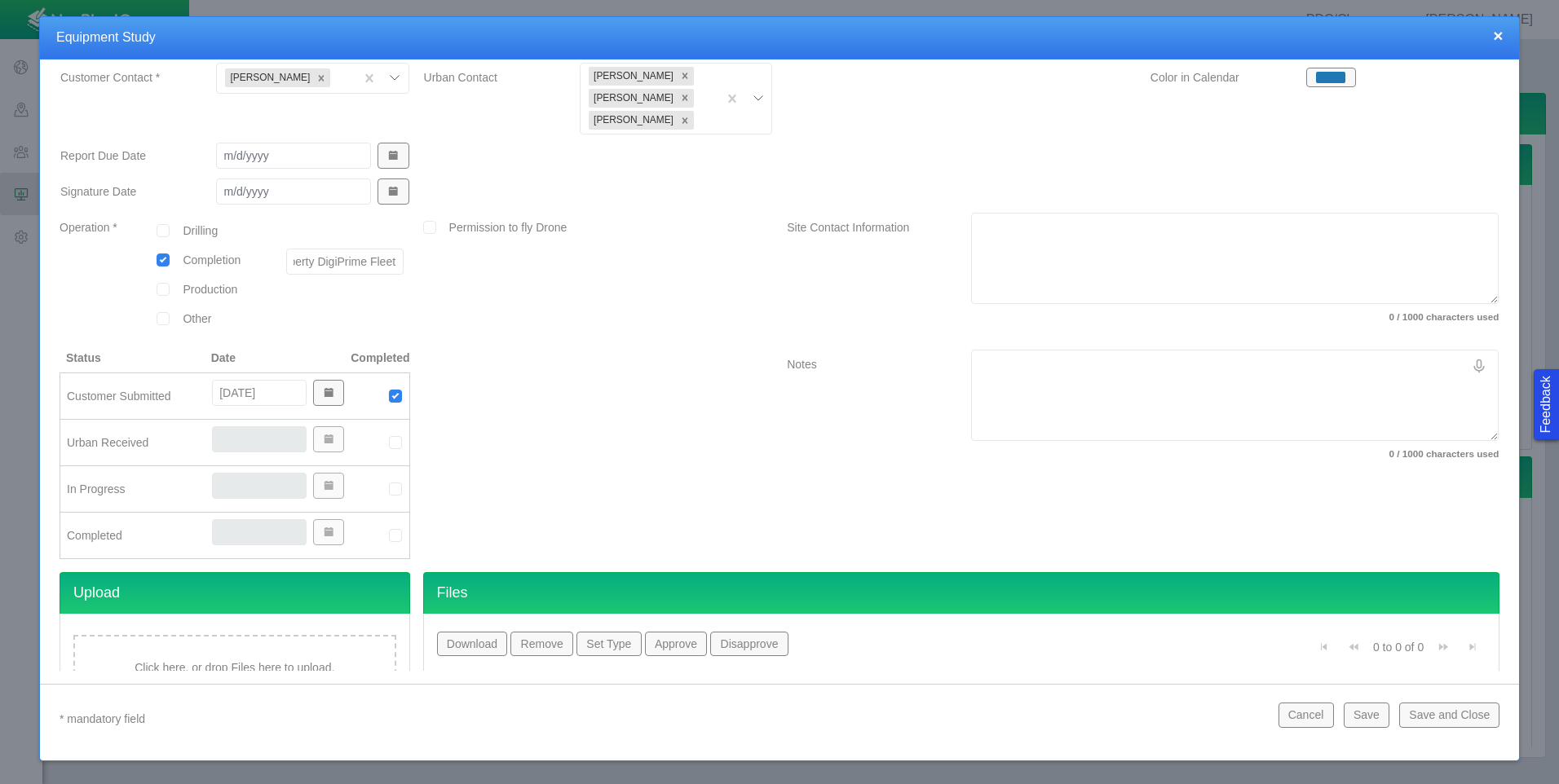
scroll to position [163, 0]
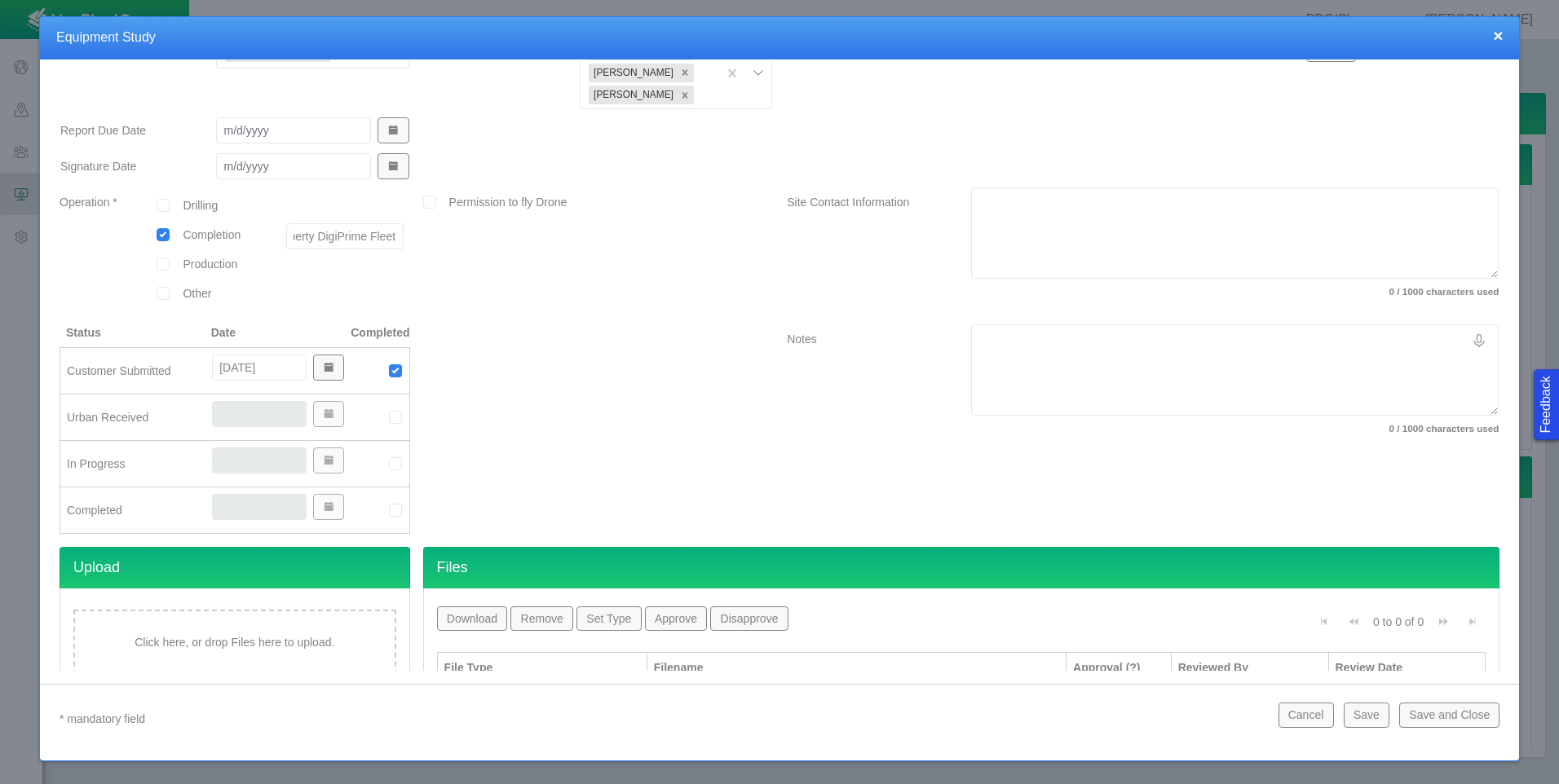
type input "Liberty DigiPrime Fleet"
click at [391, 414] on img at bounding box center [395, 417] width 15 height 15
type input "[DATE]"
click at [395, 464] on img at bounding box center [395, 464] width 15 height 15
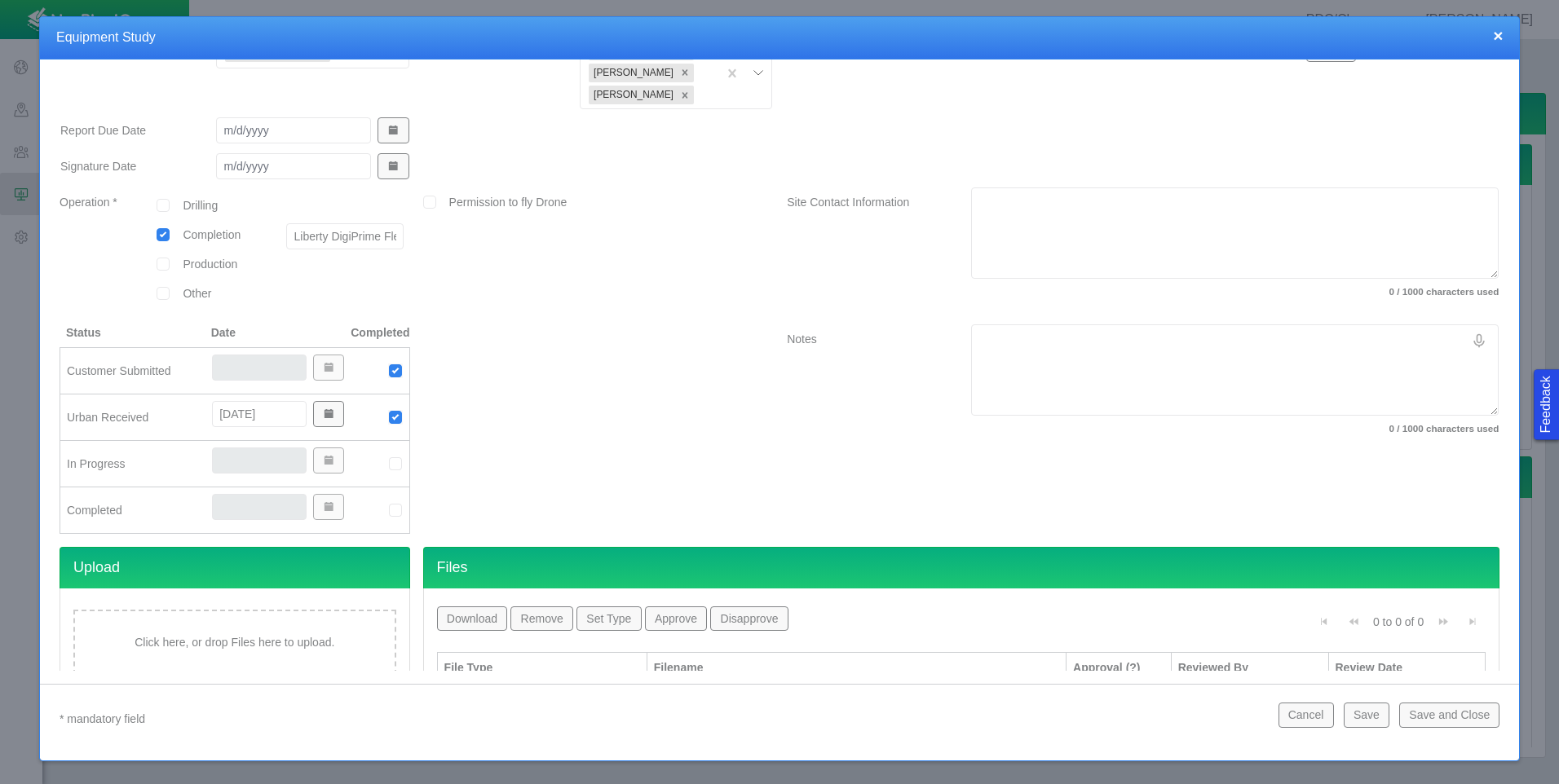
type input "[DATE]"
click at [390, 509] on img at bounding box center [395, 510] width 15 height 15
type input "[DATE]"
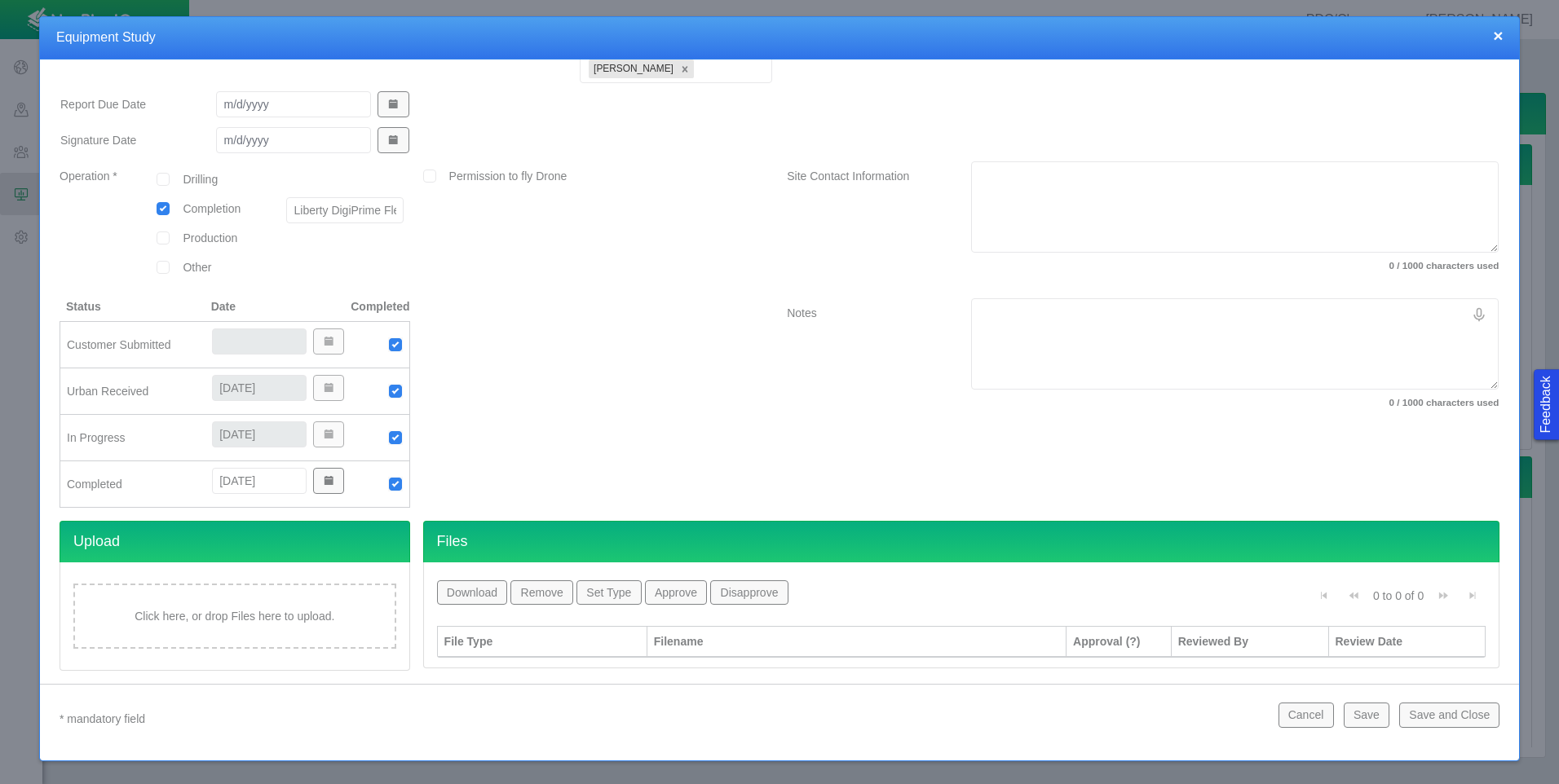
scroll to position [208, 0]
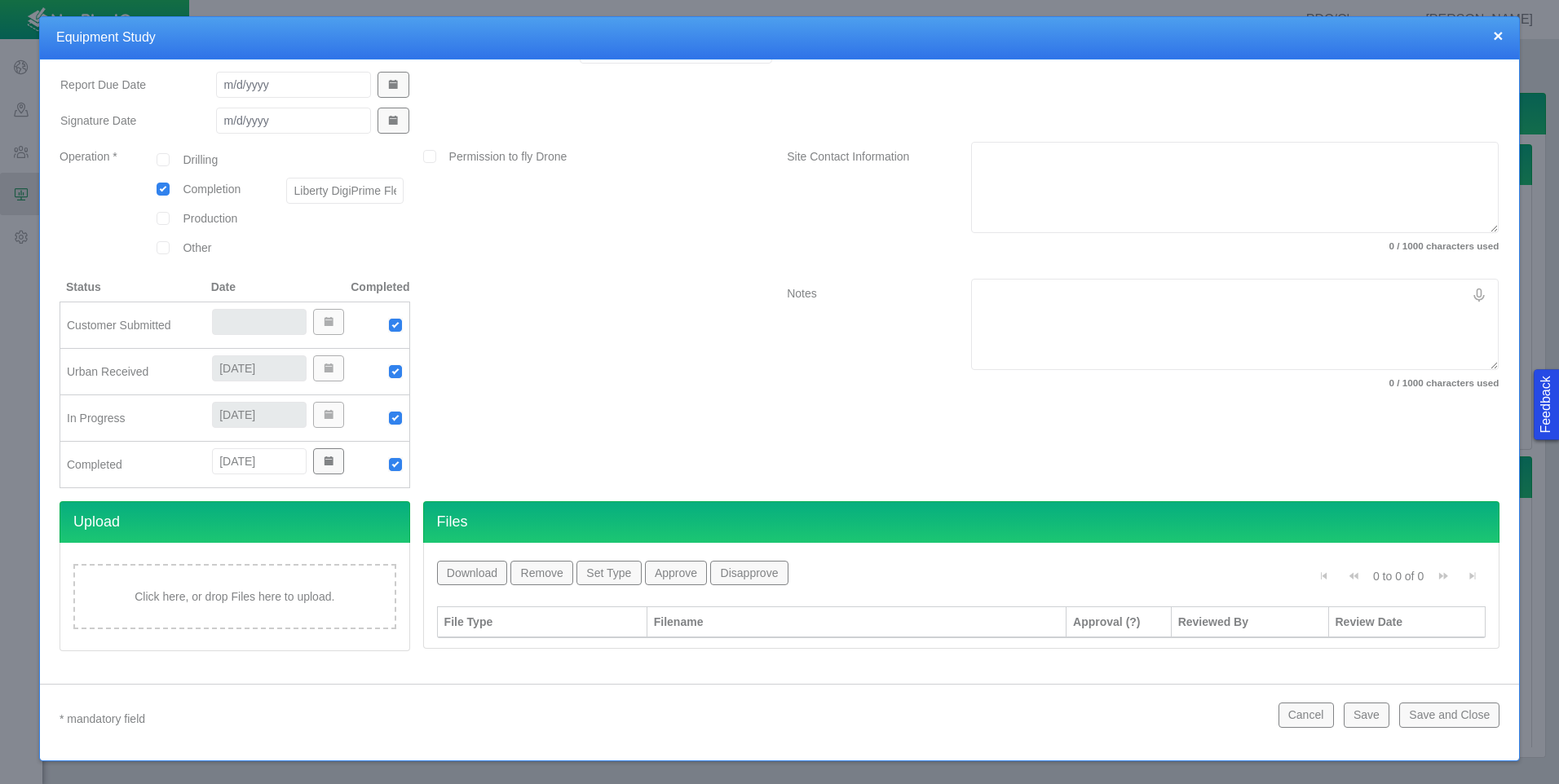
click at [290, 596] on div "Click here, or drop Files here to upload." at bounding box center [234, 597] width 323 height 65
click at [614, 650] on div at bounding box center [542, 652] width 196 height 16
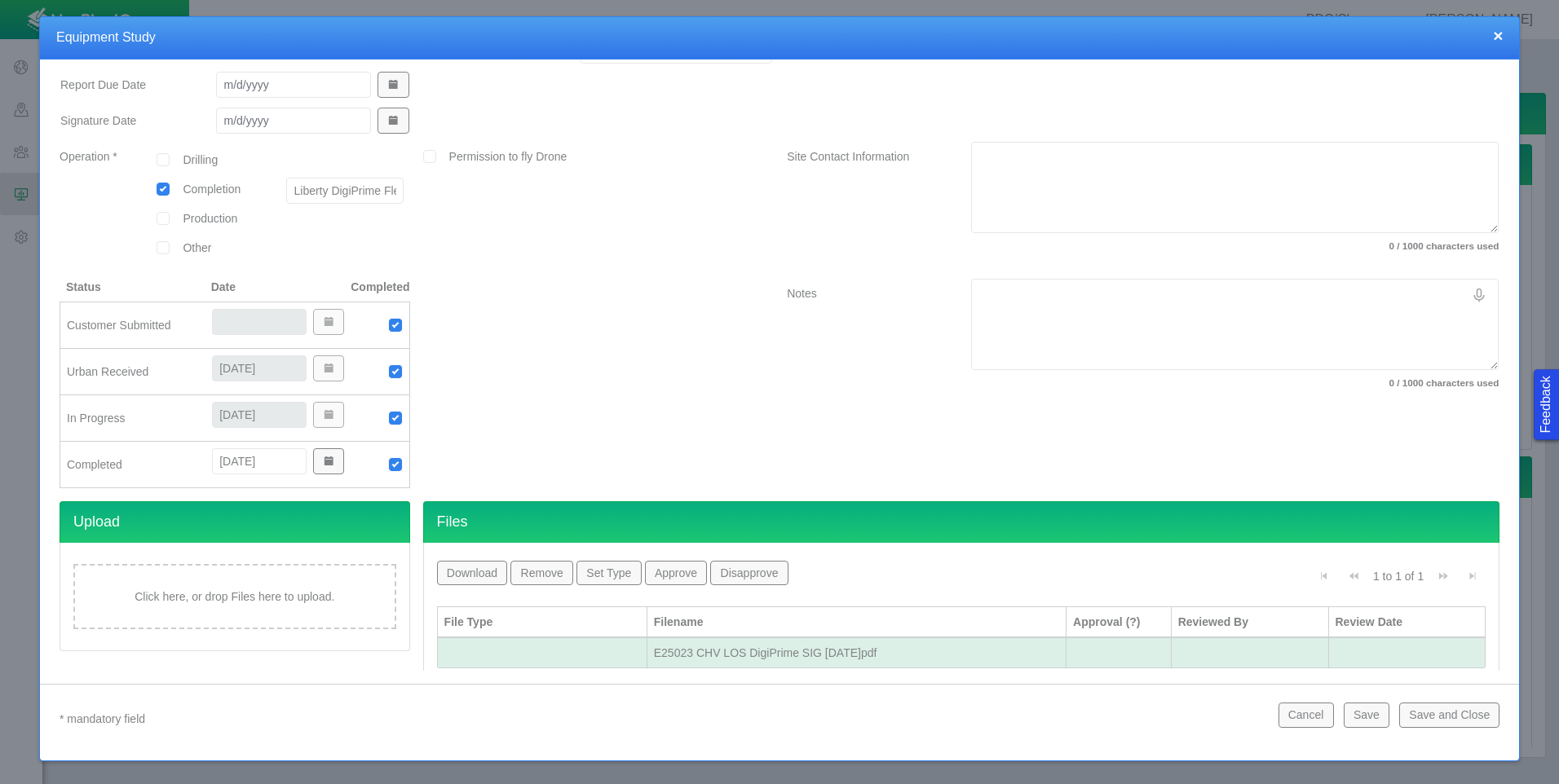
click at [599, 578] on button "Set Type" at bounding box center [608, 573] width 65 height 24
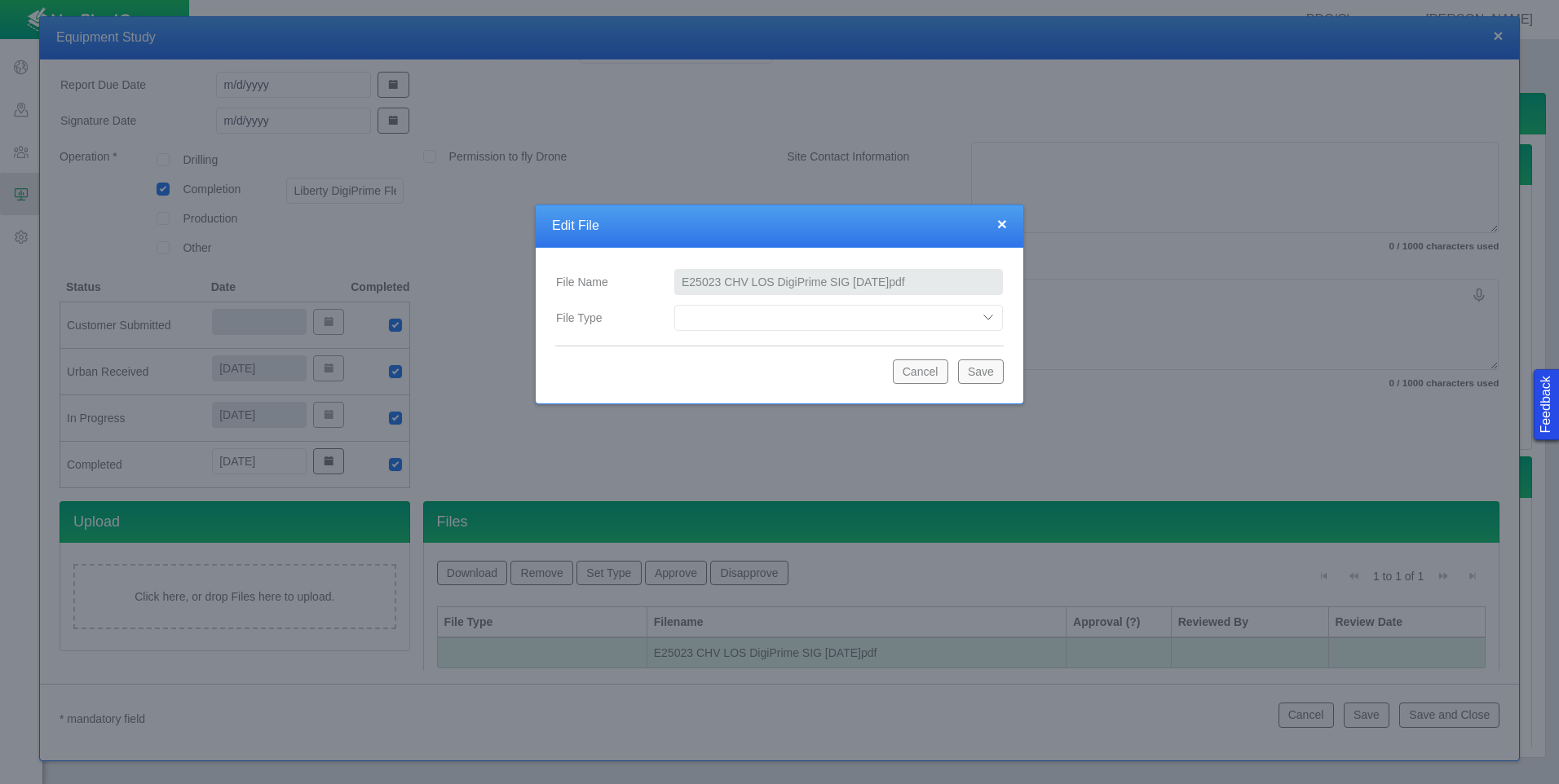
click at [875, 316] on select "Compliance Report Development Plan Draft Report Equipment Info Equipment Layout…" at bounding box center [839, 318] width 328 height 26
select select "Final_Report"
click at [675, 305] on select "Compliance Report Development Plan Draft Report Equipment Info Equipment Layout…" at bounding box center [839, 318] width 328 height 26
click at [989, 372] on button "Save" at bounding box center [981, 371] width 46 height 24
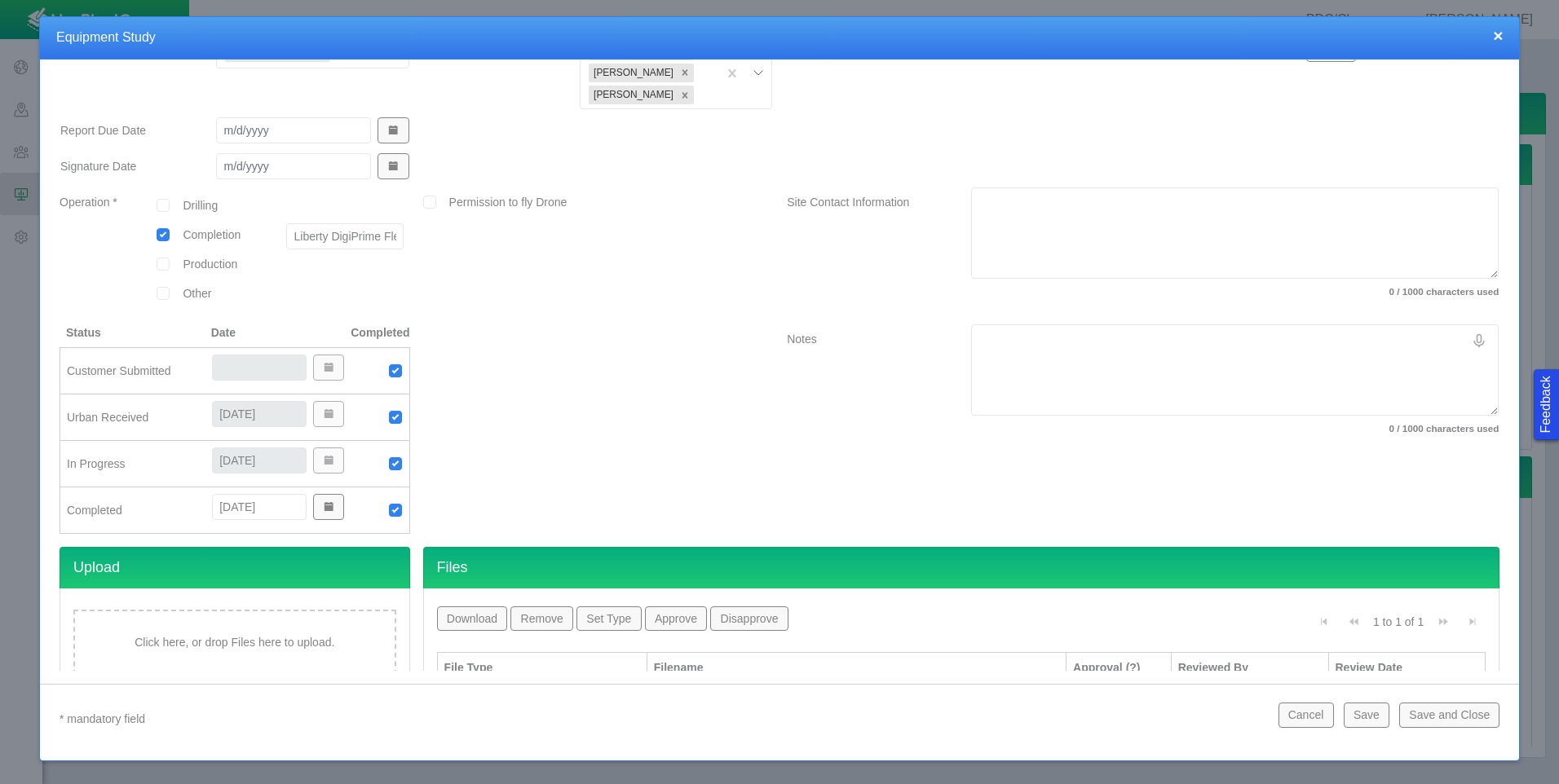
scroll to position [236, 0]
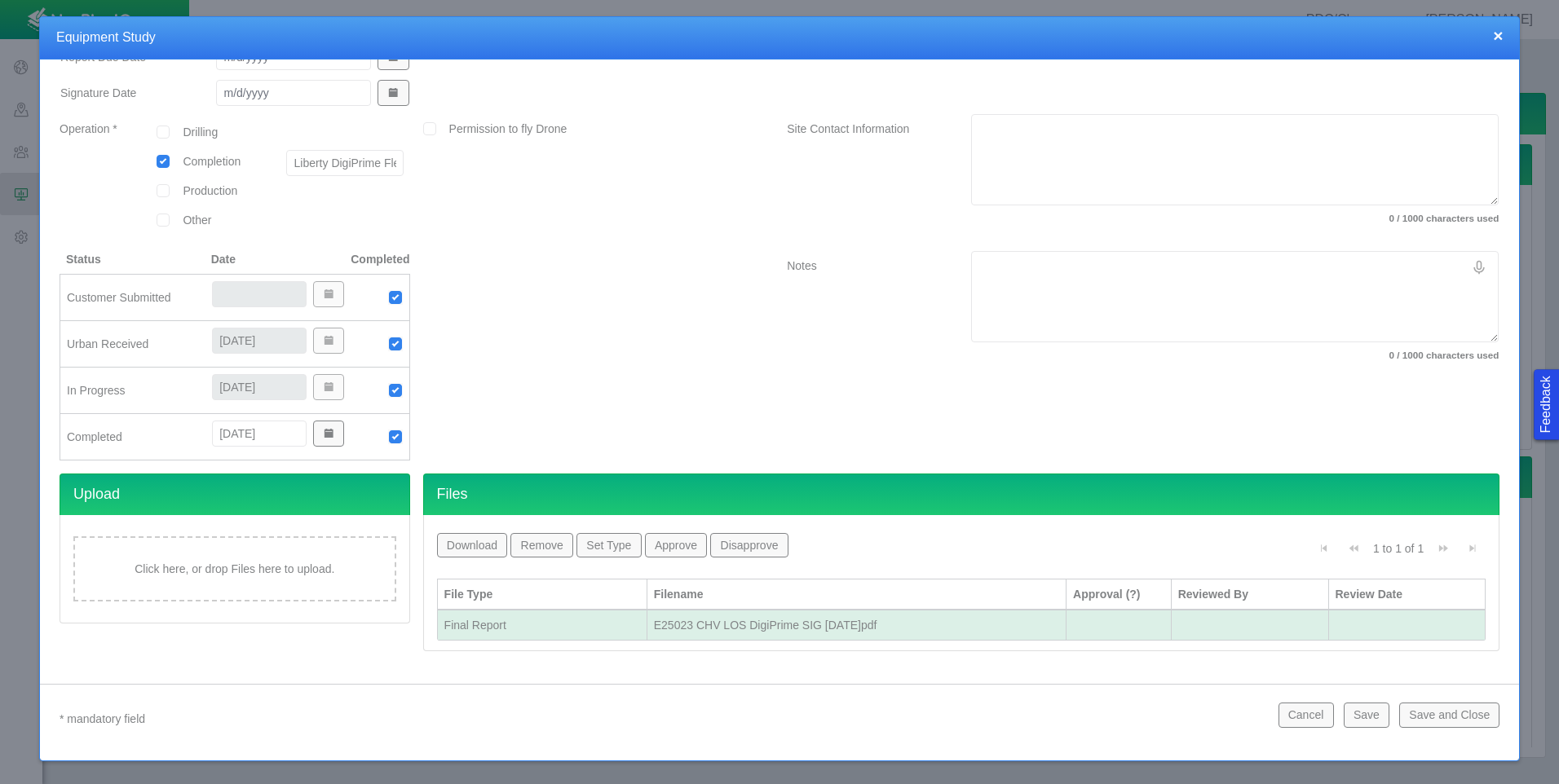
click at [1449, 714] on button "Save and Close" at bounding box center [1450, 715] width 100 height 24
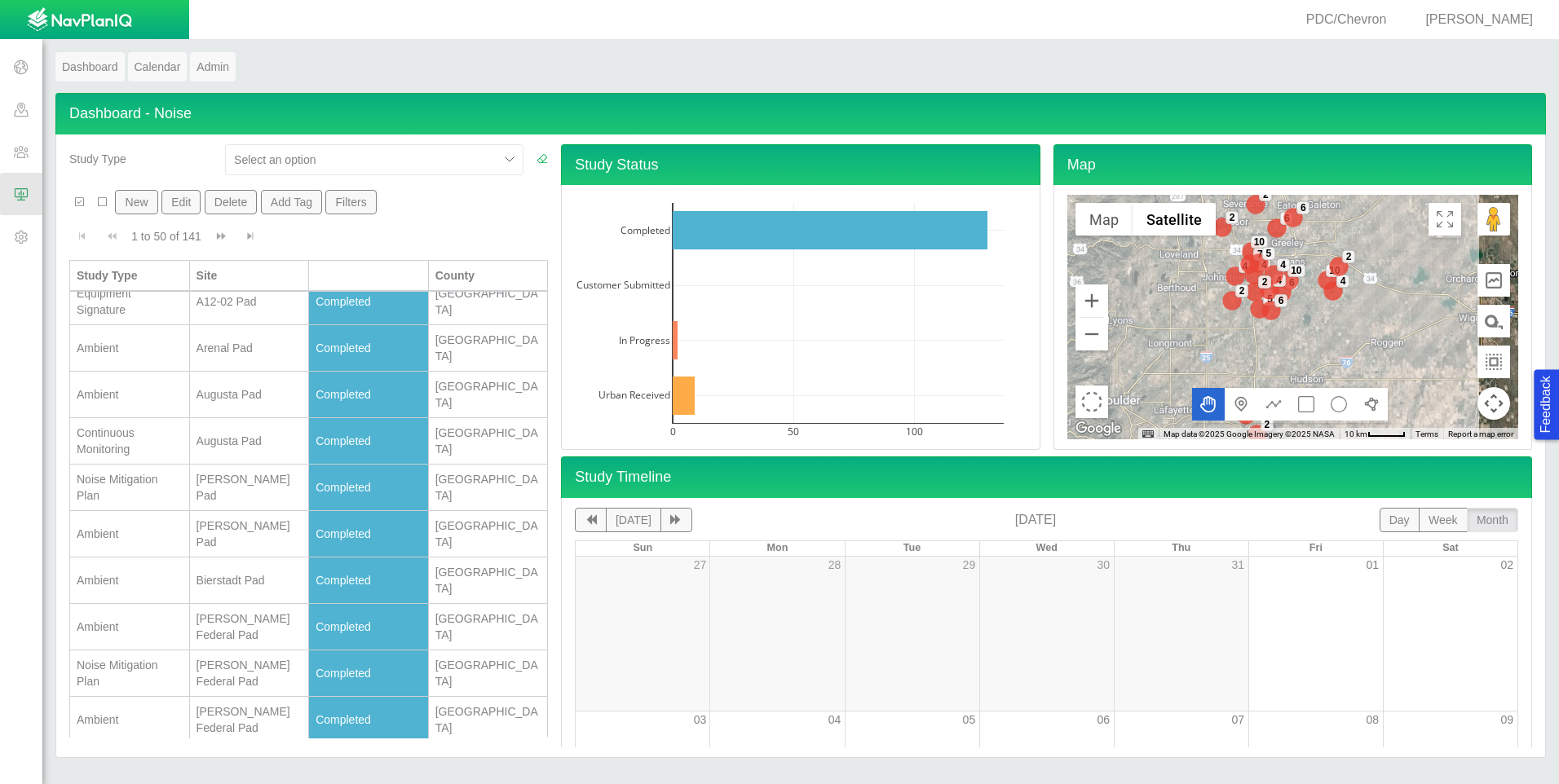
scroll to position [489, 0]
click at [355, 215] on div "New Edit Delete Add Tag Filters" at bounding box center [306, 205] width 475 height 31
click at [357, 202] on button "Filters" at bounding box center [352, 202] width 52 height 24
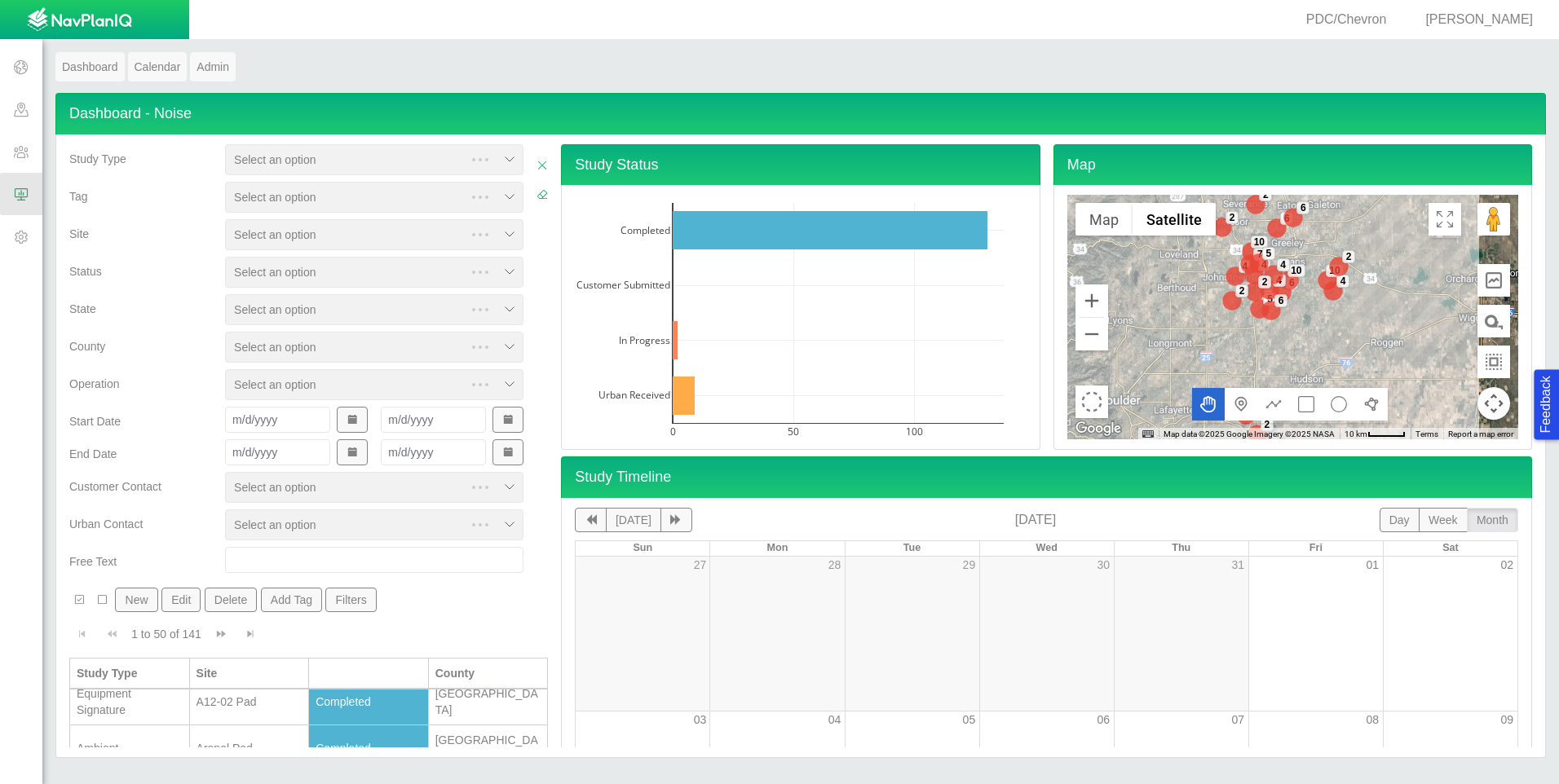
scroll to position [0, 0]
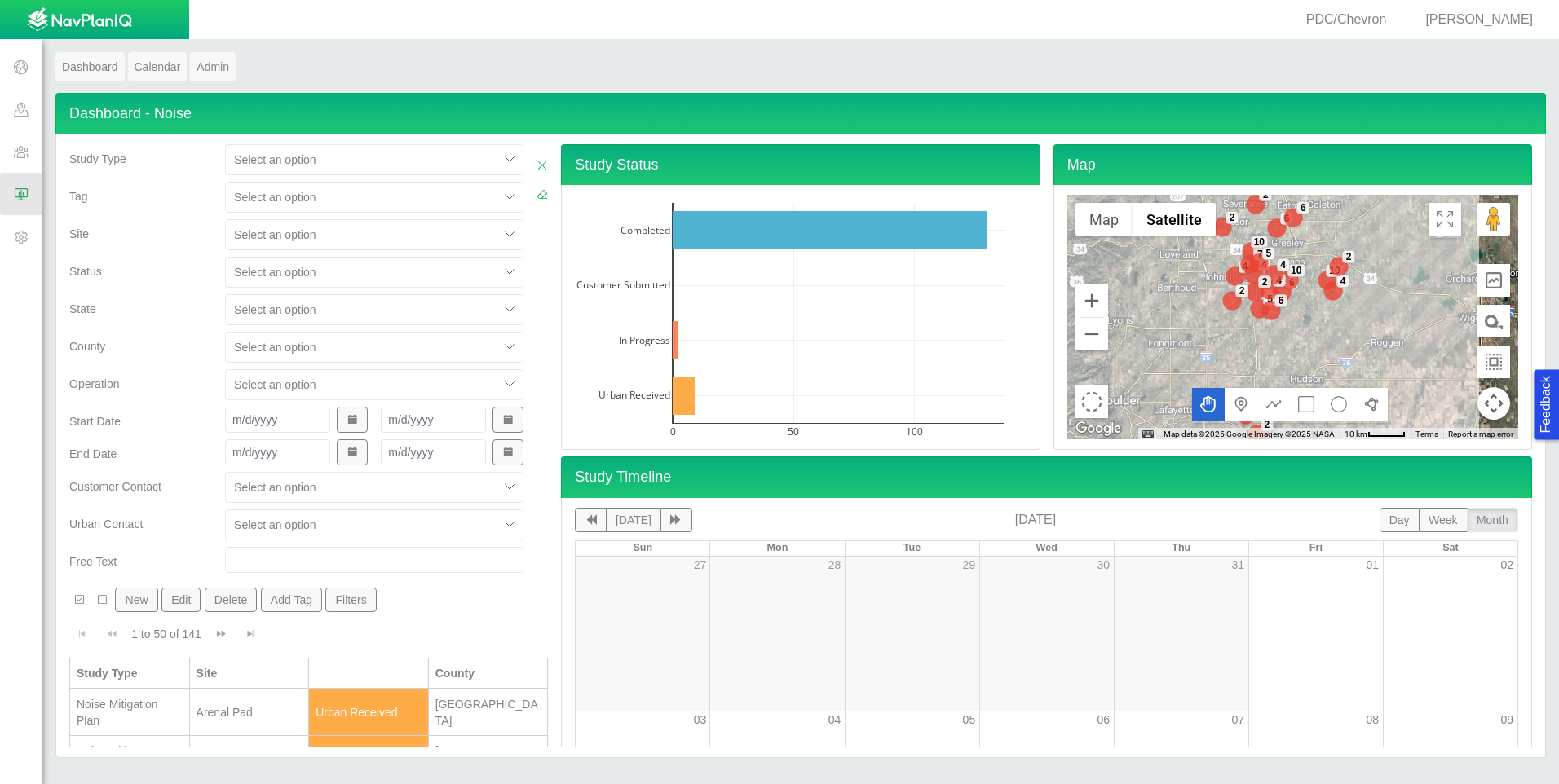
click at [336, 162] on div at bounding box center [362, 159] width 256 height 20
click at [240, 255] on input "checkbox" at bounding box center [241, 257] width 13 height 13
checkbox input "true"
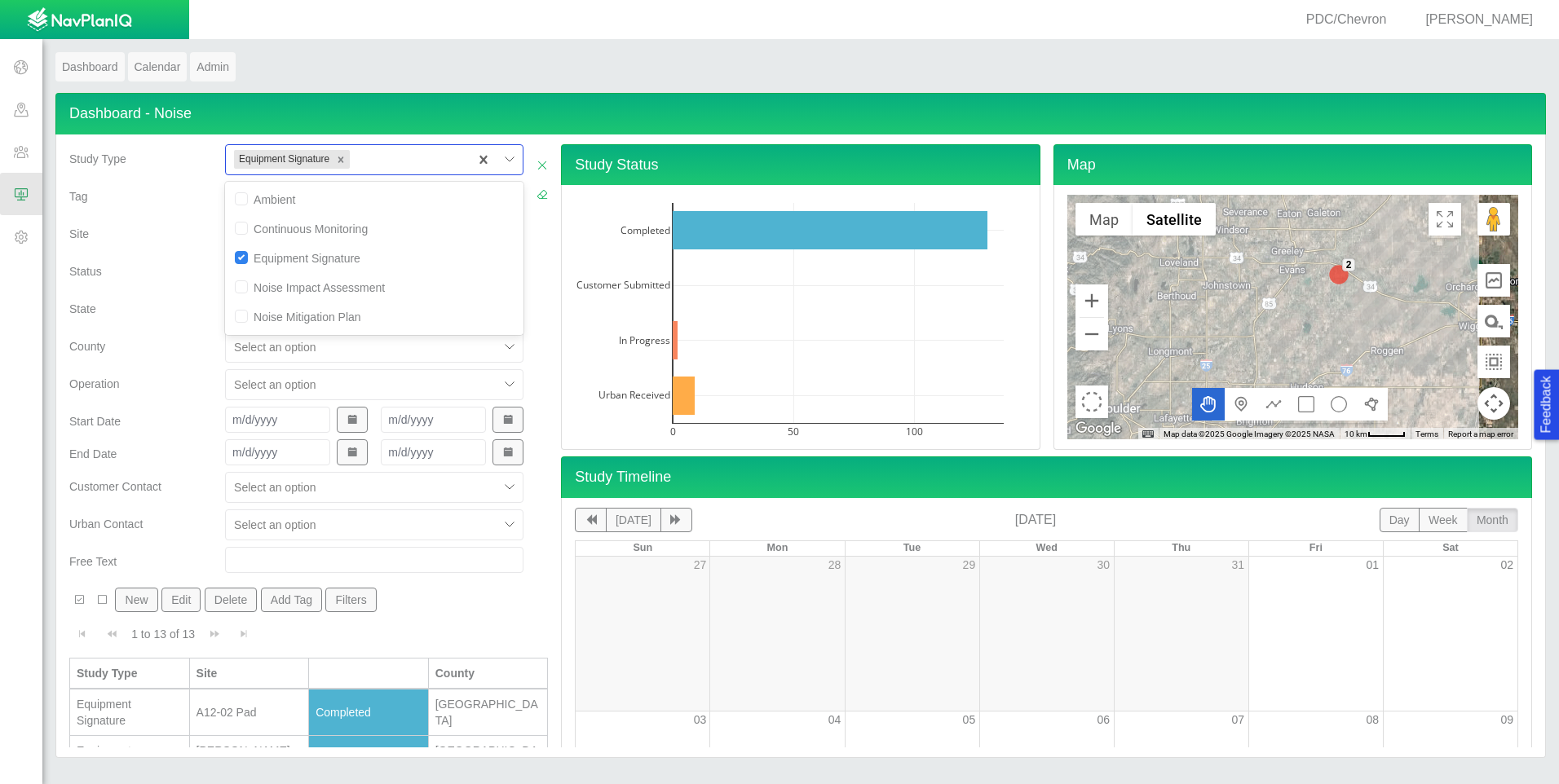
click at [176, 257] on div "Status" at bounding box center [140, 268] width 143 height 22
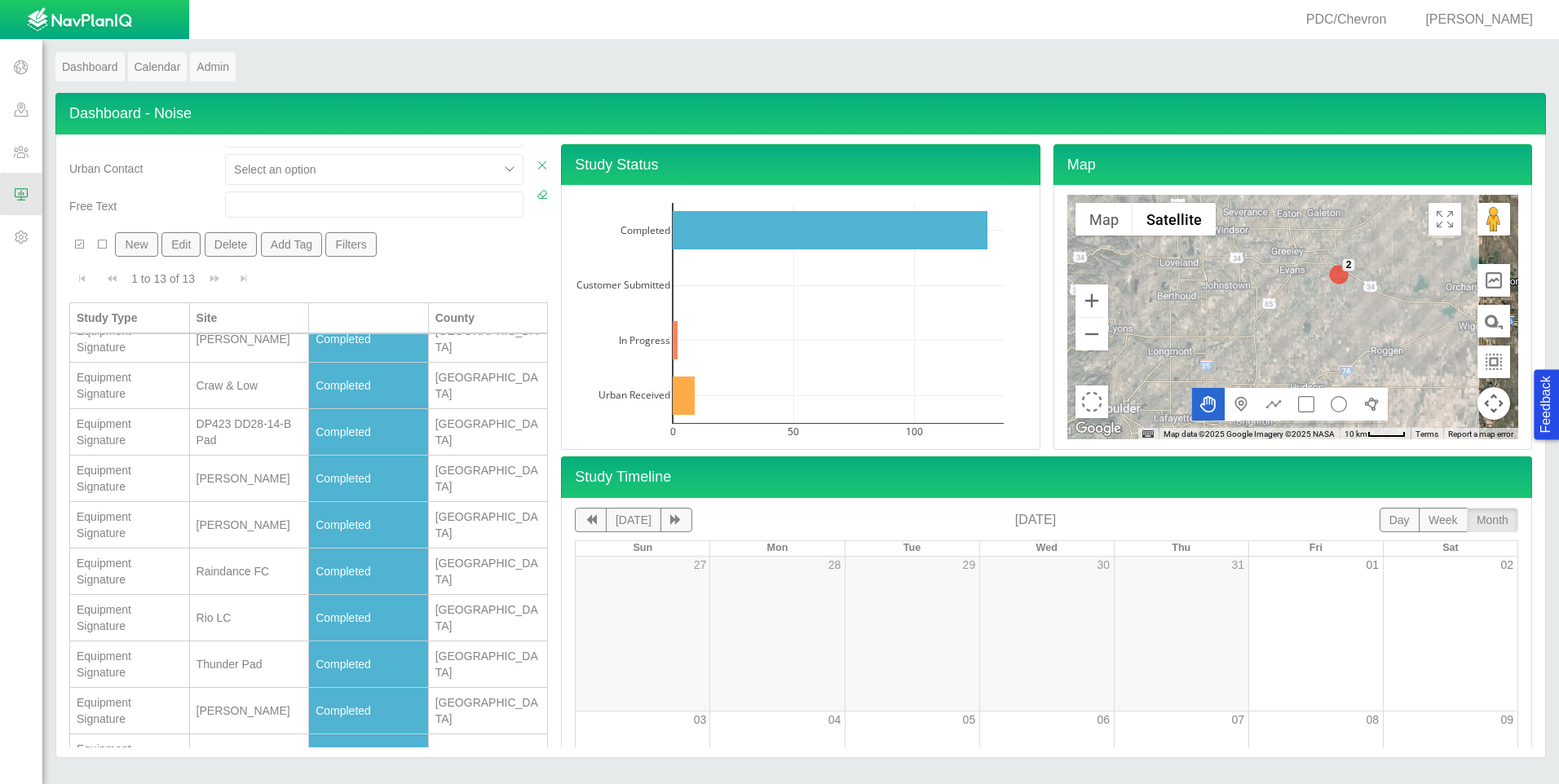
scroll to position [388, 0]
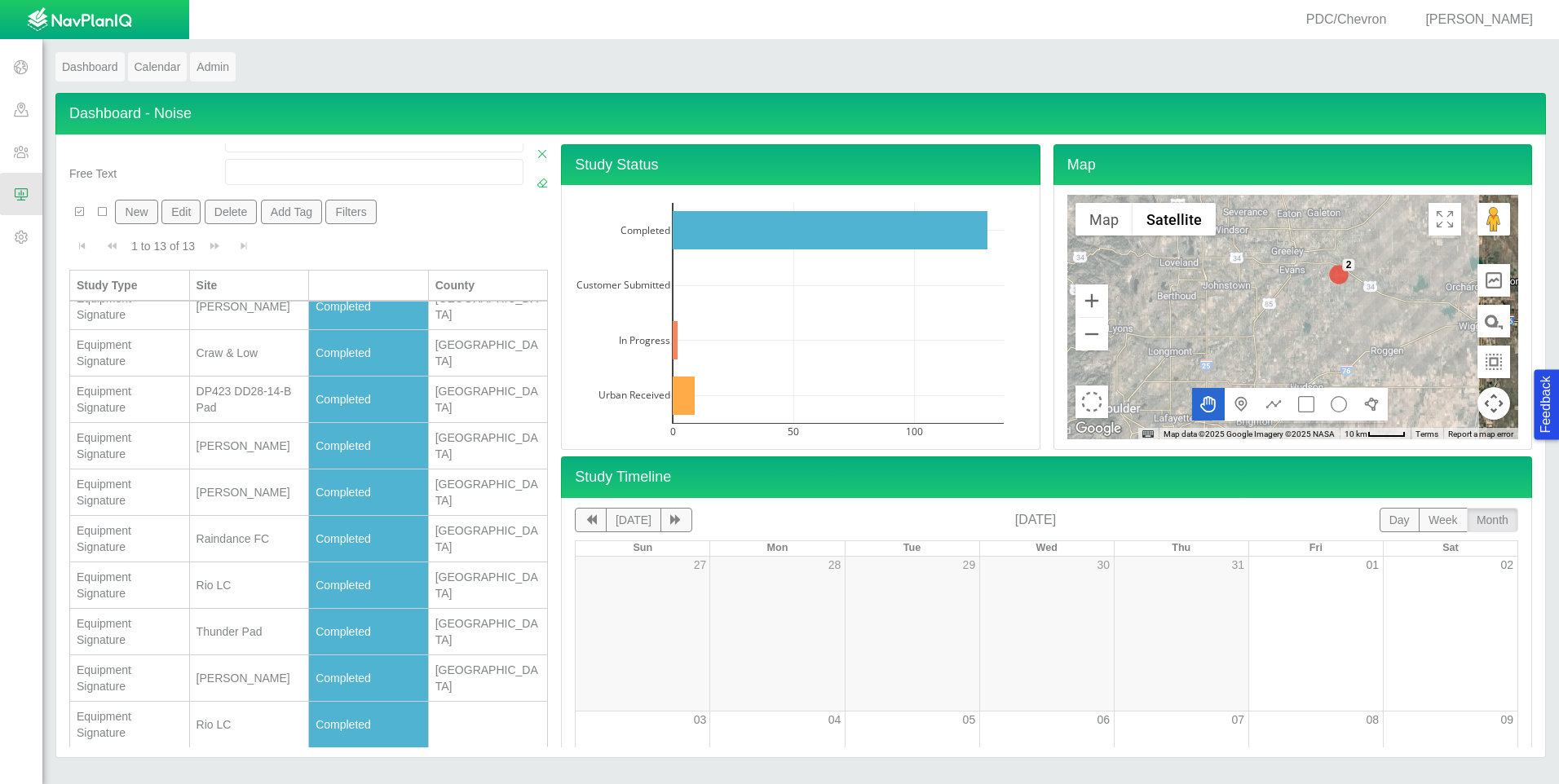
click at [152, 589] on div "Equipment Signature" at bounding box center [129, 585] width 106 height 33
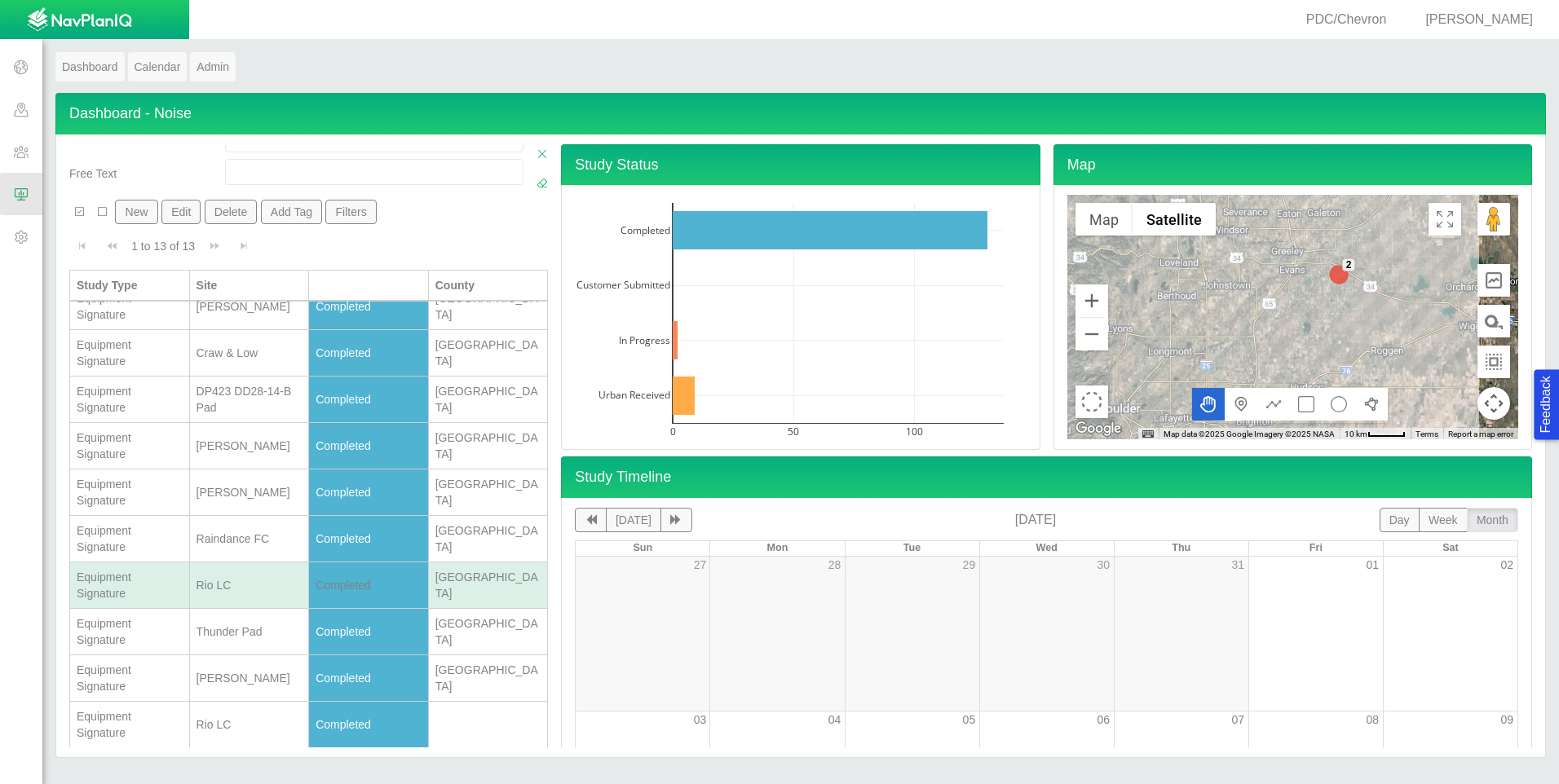
click at [152, 589] on div "Equipment Signature" at bounding box center [129, 585] width 106 height 33
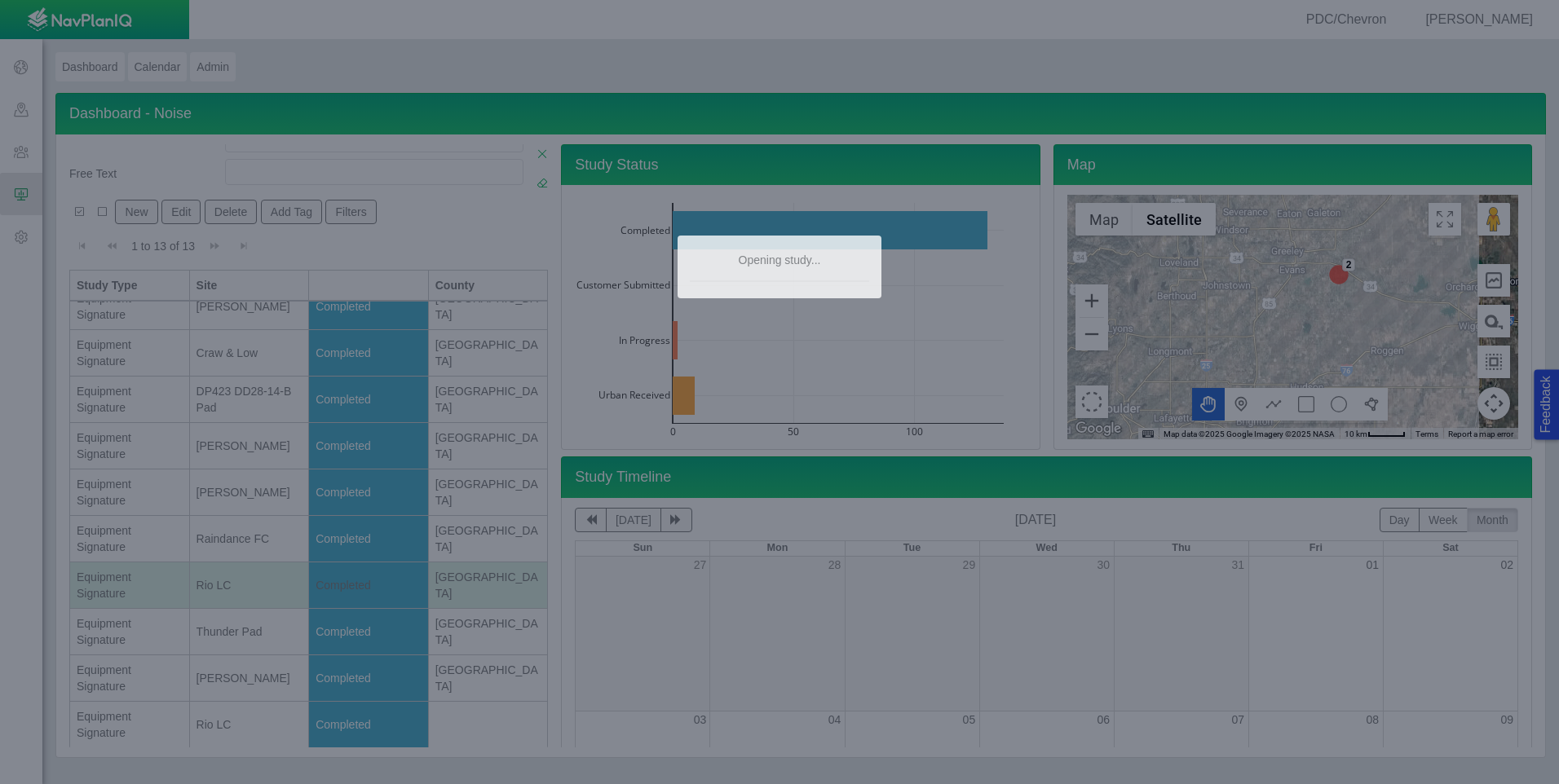
type textarea "x"
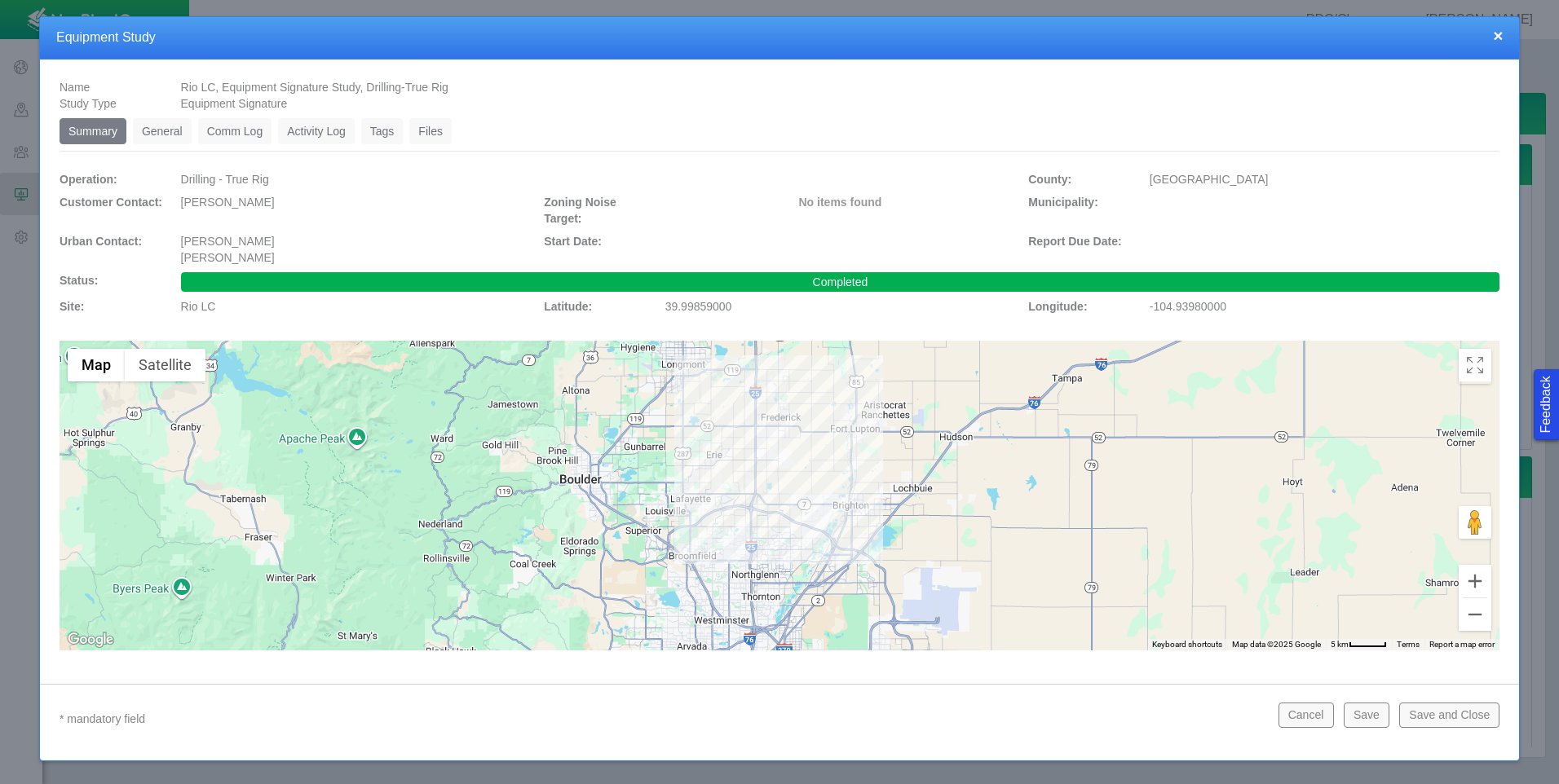
click at [1494, 38] on button "×" at bounding box center [1498, 35] width 9 height 17
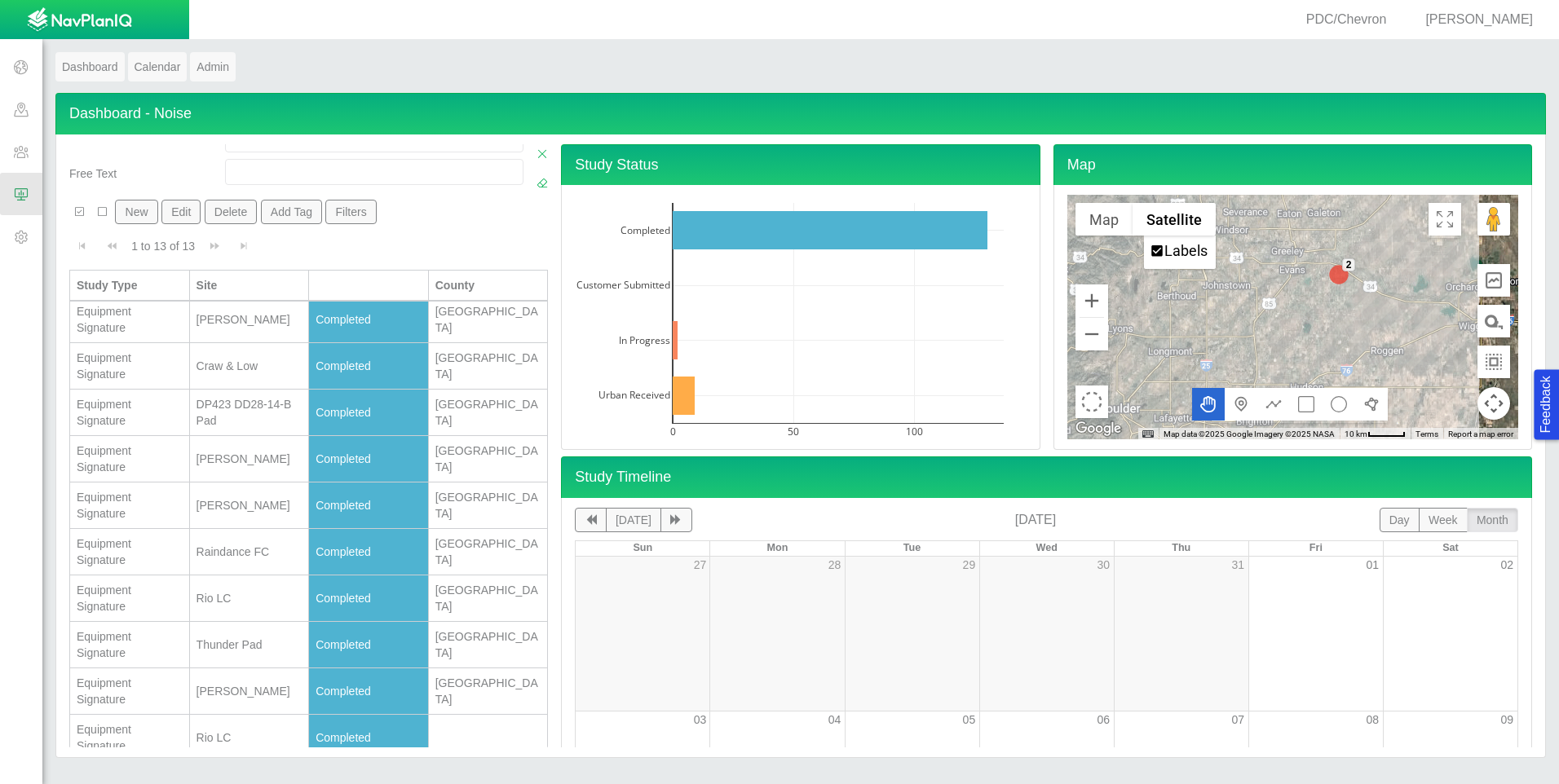
scroll to position [158, 0]
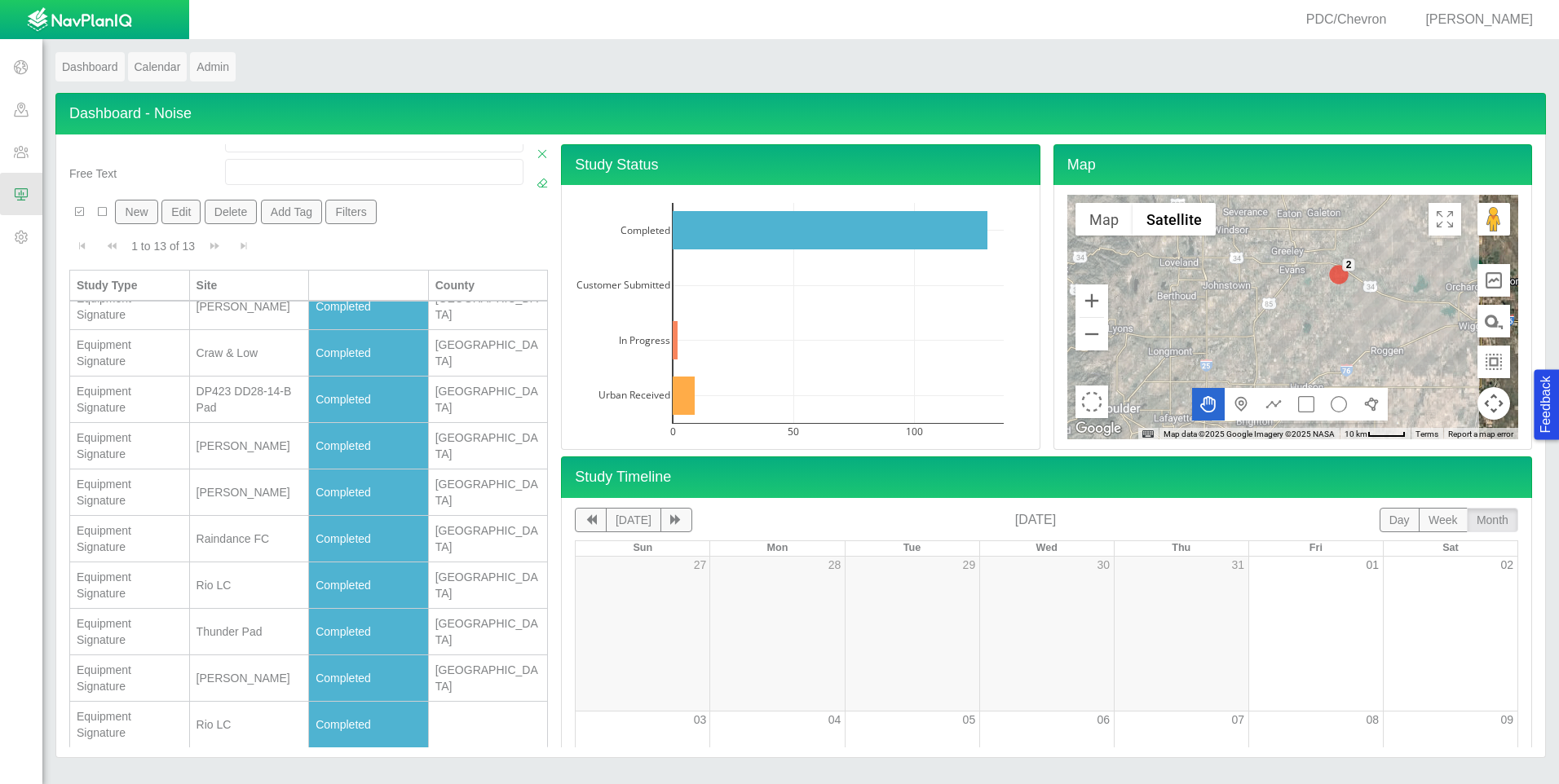
click at [136, 725] on div "Equipment Signature" at bounding box center [129, 725] width 106 height 33
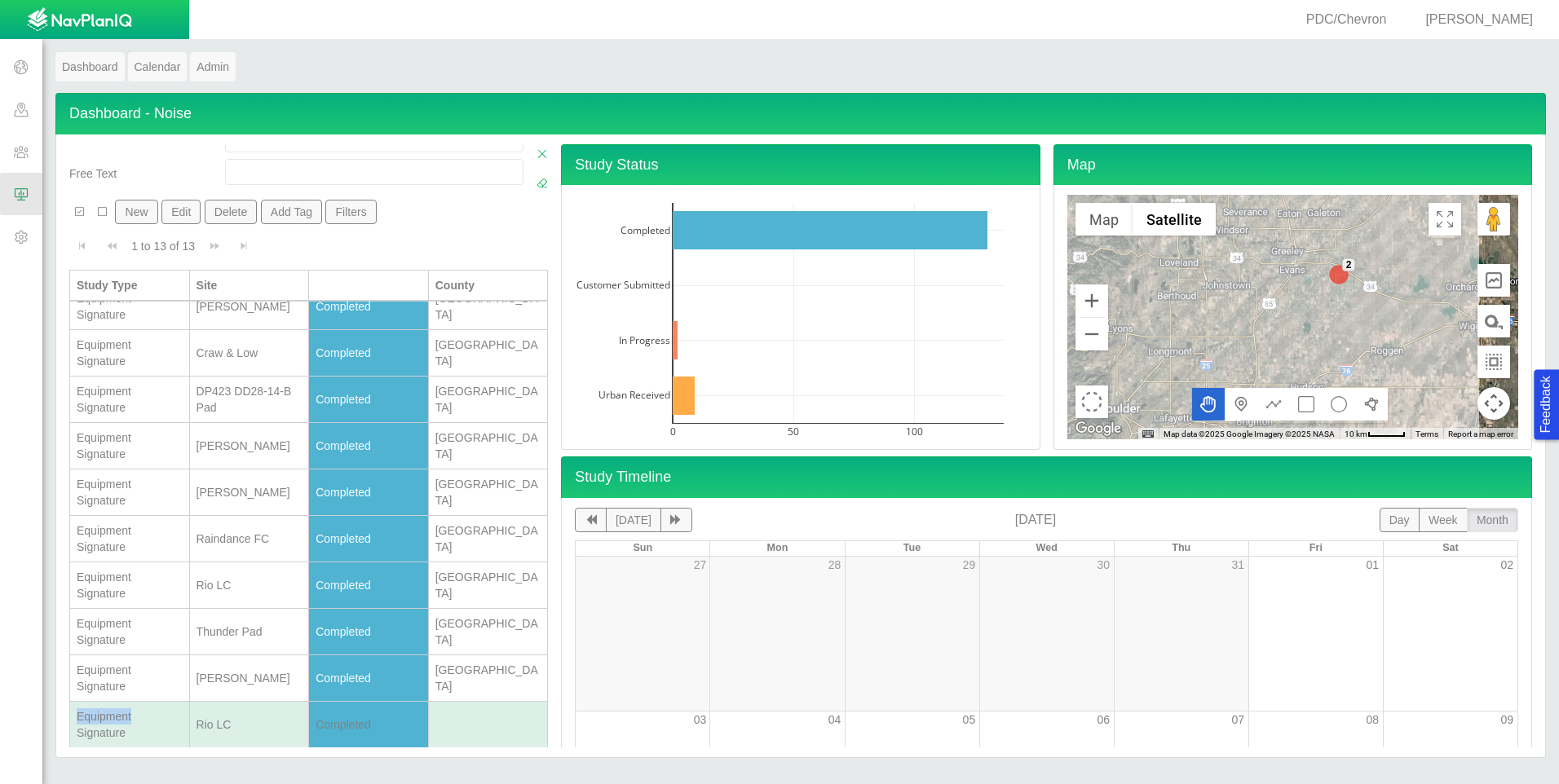
click at [136, 725] on div "Equipment Signature" at bounding box center [129, 725] width 106 height 33
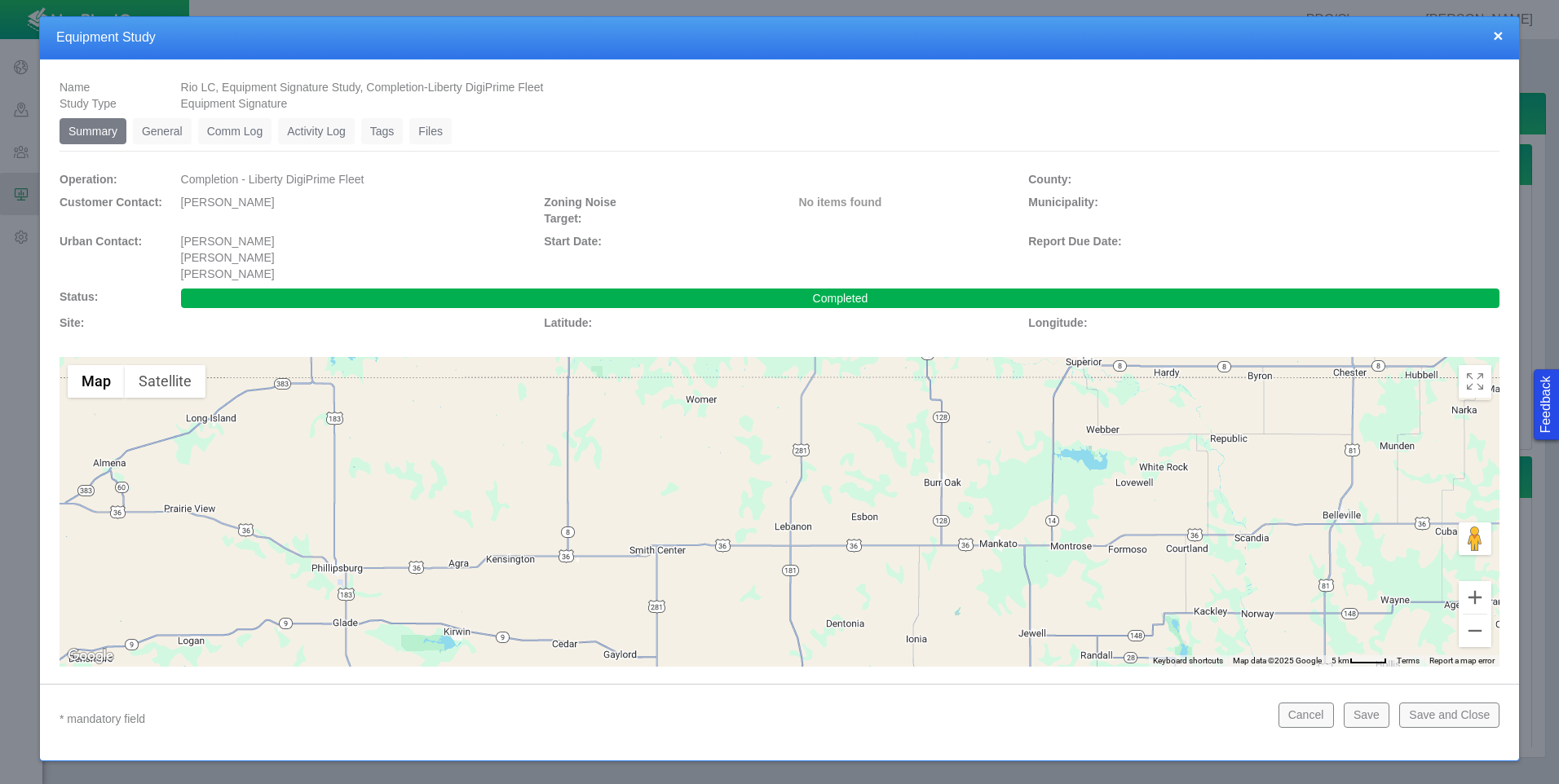
click at [425, 128] on link "Files" at bounding box center [430, 131] width 42 height 26
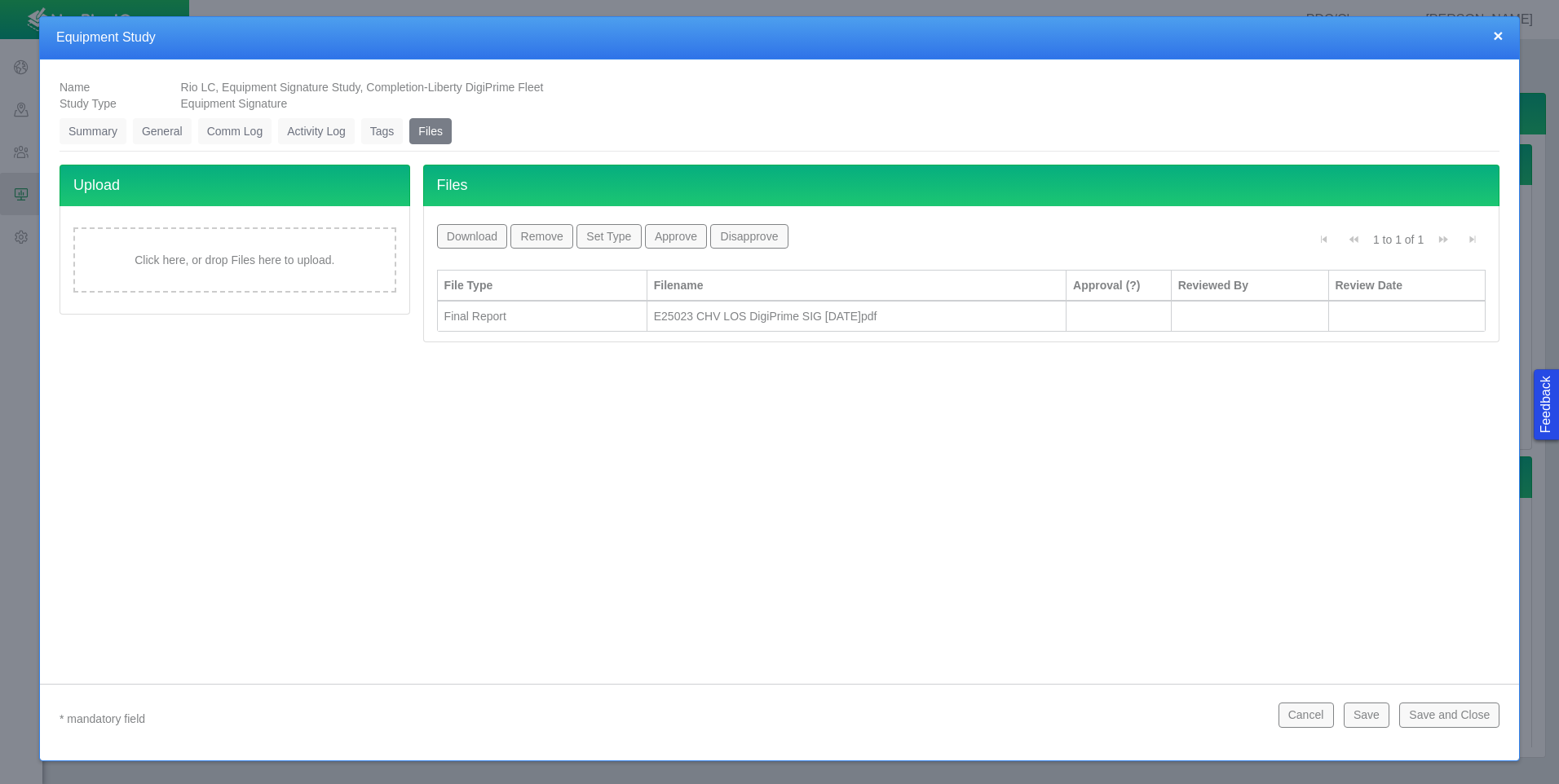
click at [1490, 37] on h4 "Equipment Study" at bounding box center [779, 38] width 1447 height 17
click at [1496, 38] on button "×" at bounding box center [1498, 35] width 9 height 17
